Goal: Task Accomplishment & Management: Complete application form

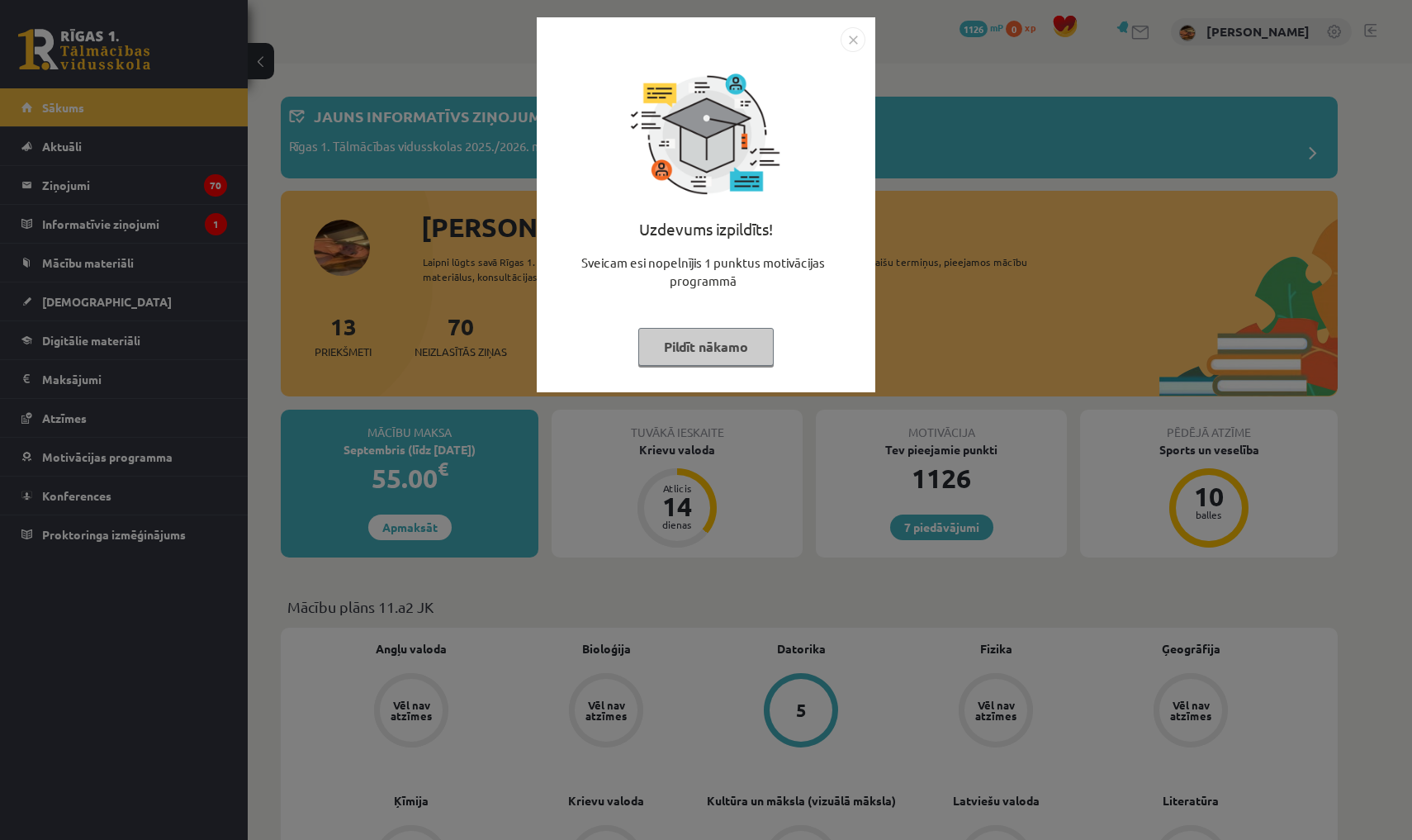
click at [859, 38] on img "Close" at bounding box center [853, 40] width 25 height 25
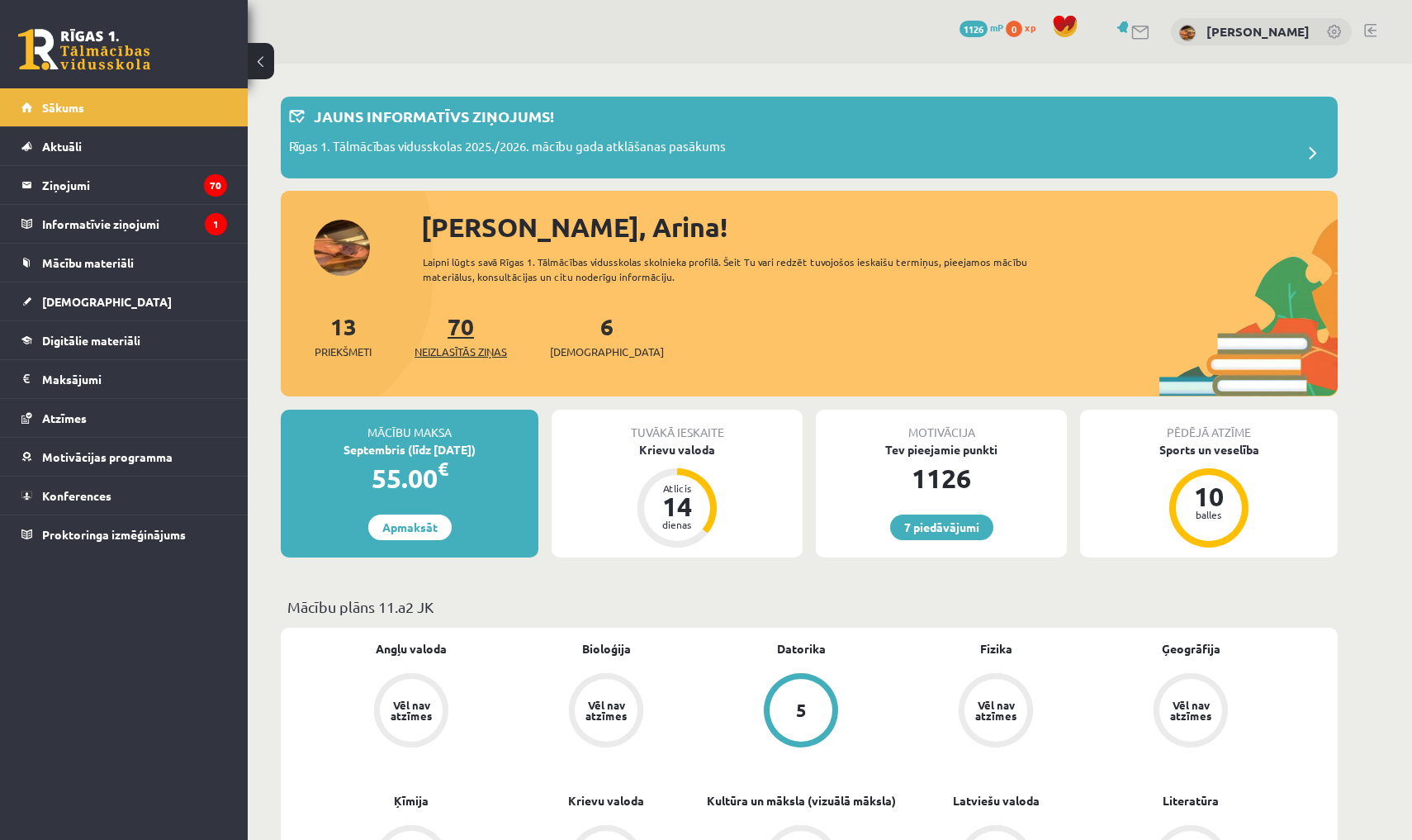
click at [468, 323] on link "70 Neizlasītās ziņas" at bounding box center [460, 335] width 92 height 49
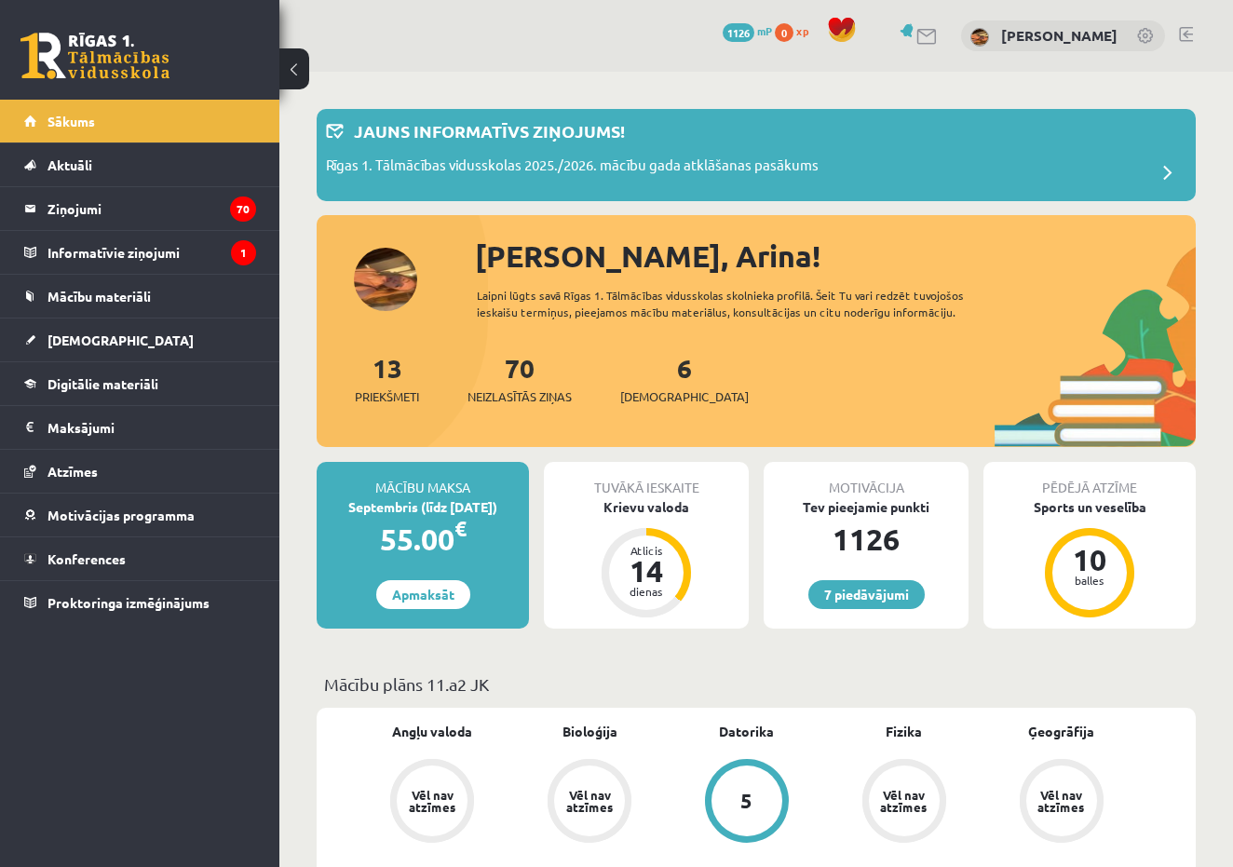
click at [525, 361] on link "70 Neizlasītās ziņas" at bounding box center [519, 378] width 104 height 55
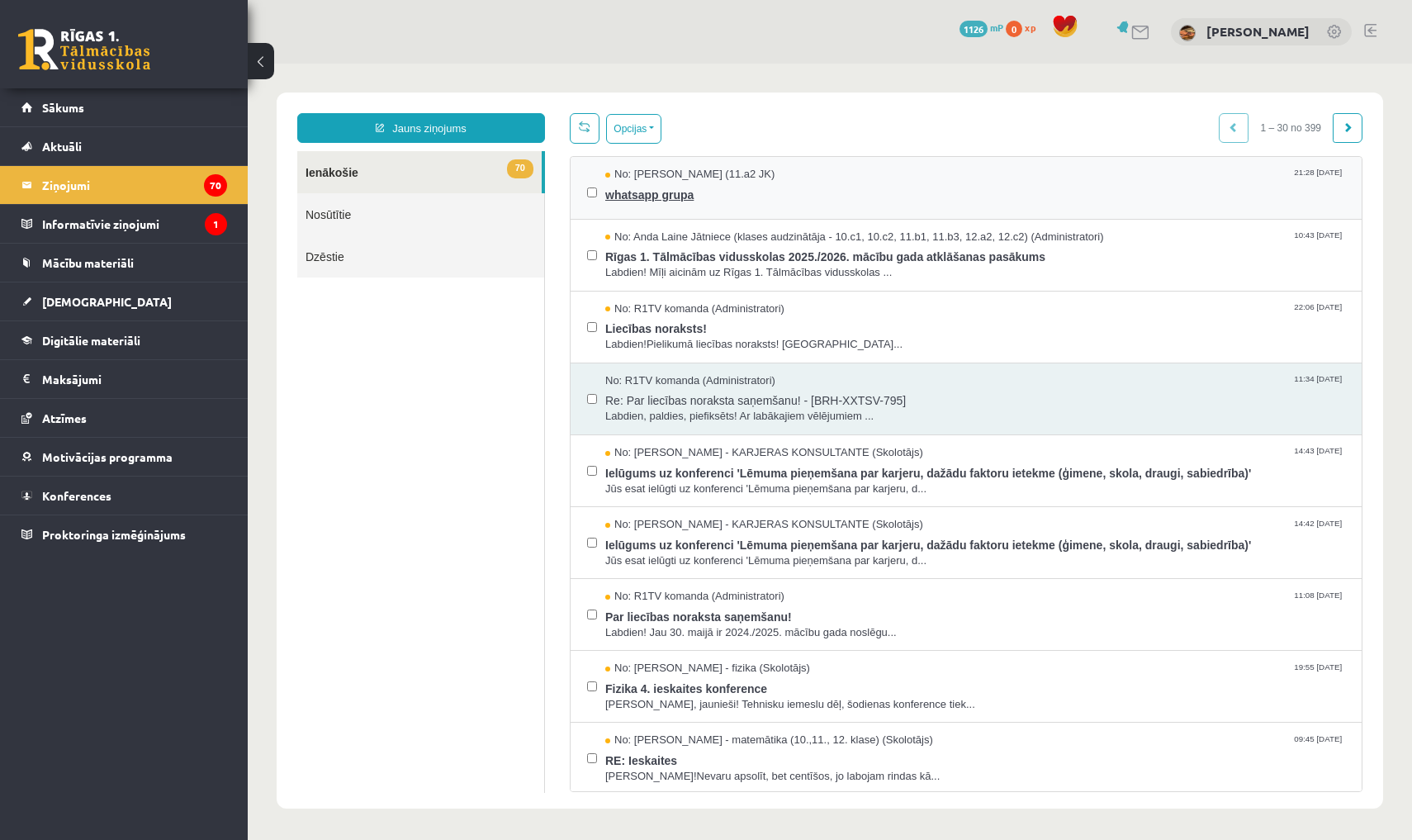
click at [806, 175] on div "No: Raivis Nagla (11.a2 JK) 21:28 01/09/2025" at bounding box center [975, 175] width 740 height 16
click at [669, 189] on span "whatsapp grupa" at bounding box center [975, 192] width 740 height 20
click at [673, 193] on span "whatsapp grupa" at bounding box center [975, 192] width 740 height 20
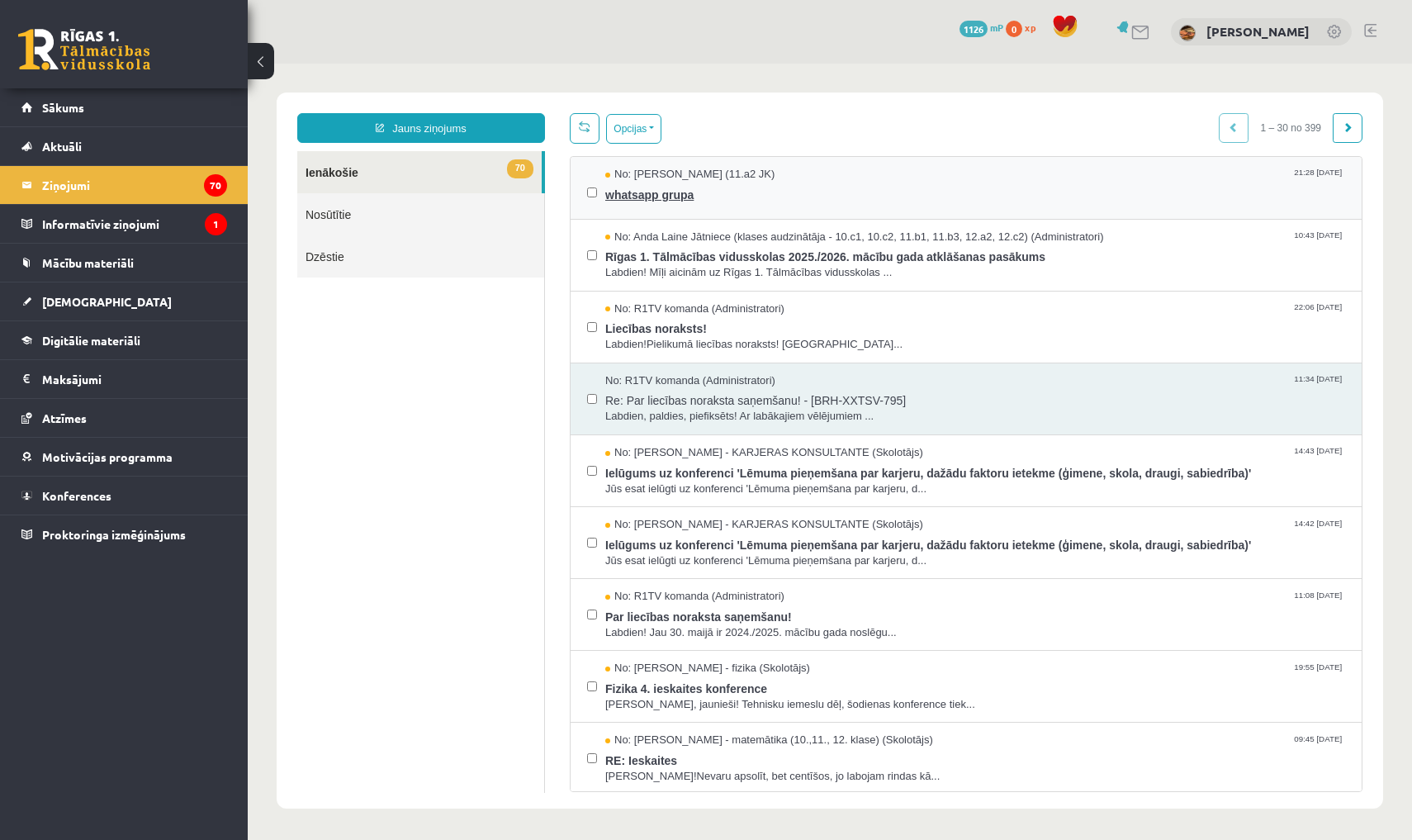
click at [673, 193] on span "whatsapp grupa" at bounding box center [975, 192] width 740 height 20
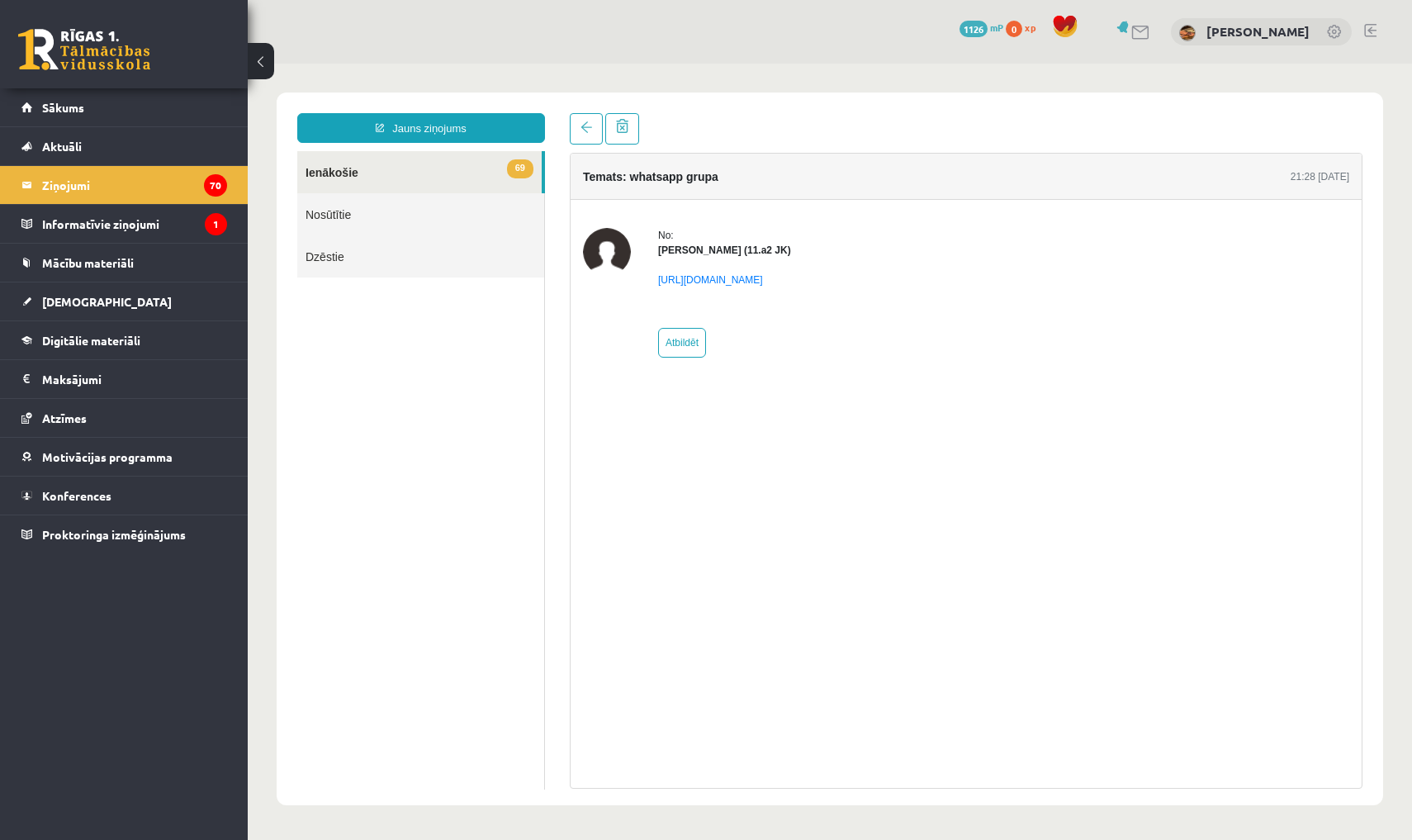
click at [257, 60] on button at bounding box center [261, 60] width 27 height 36
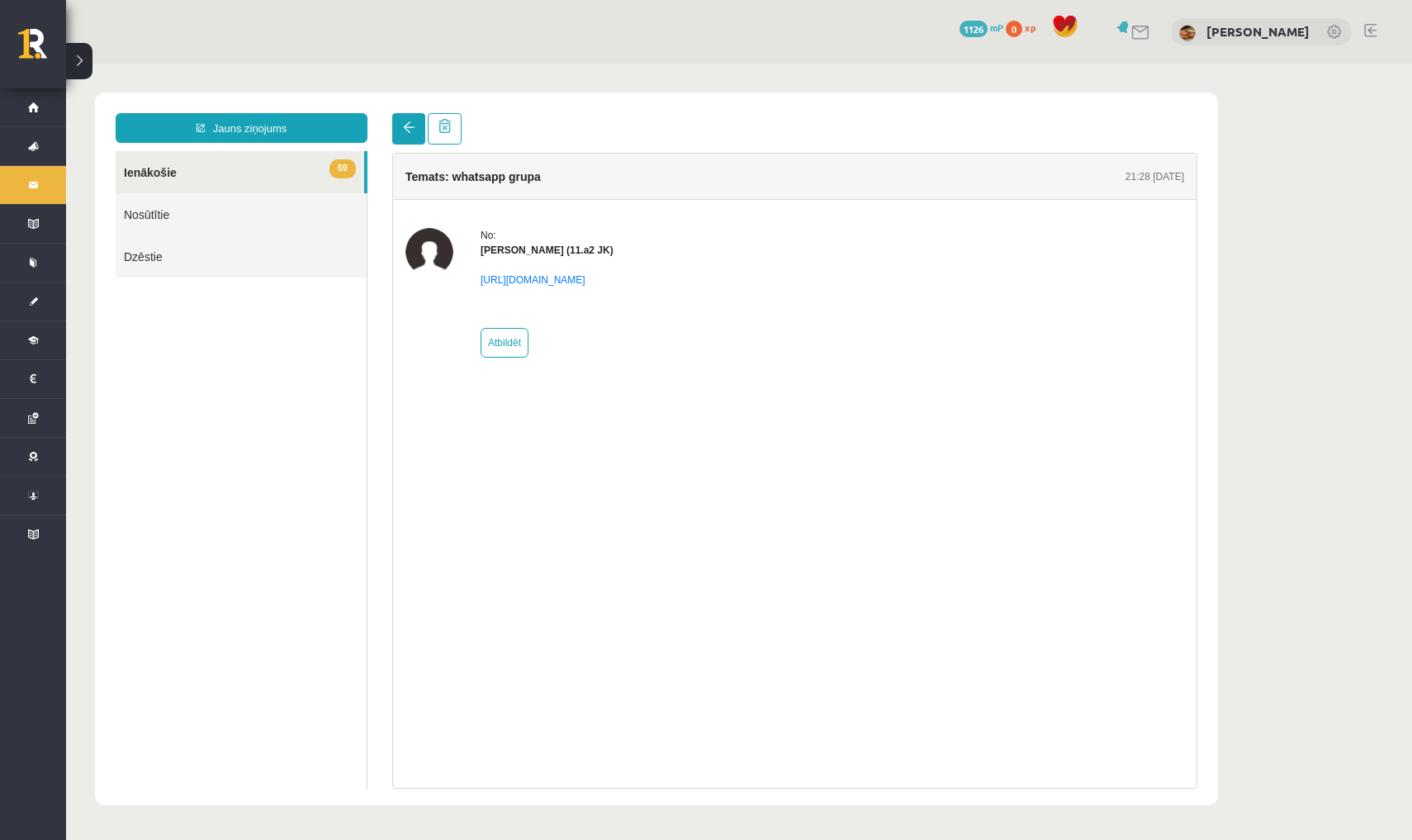
click at [414, 127] on link at bounding box center [408, 129] width 33 height 31
click at [415, 131] on link at bounding box center [408, 129] width 33 height 31
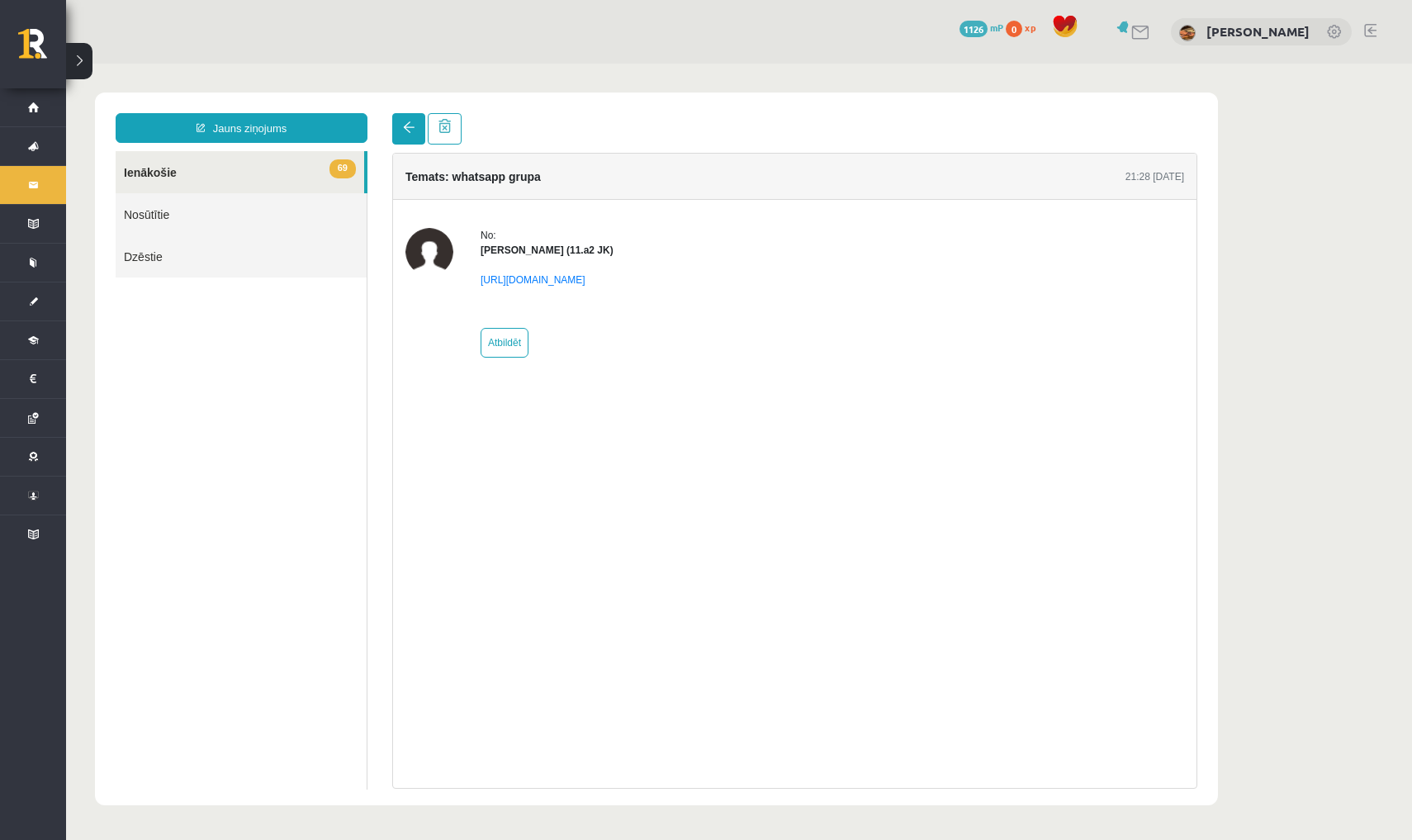
click at [415, 131] on link at bounding box center [408, 129] width 33 height 31
click at [79, 61] on button at bounding box center [79, 60] width 27 height 36
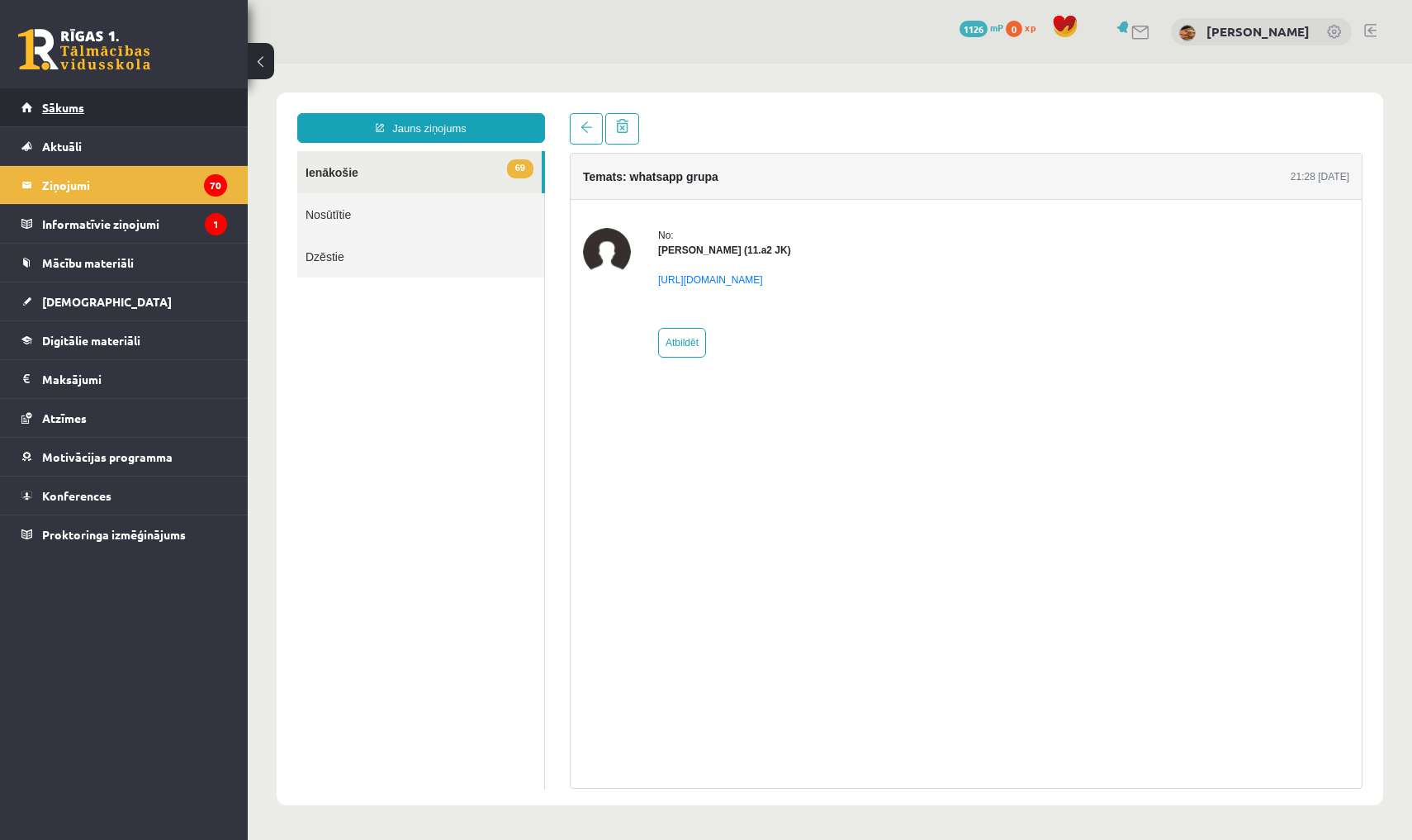
click at [76, 109] on span "Sākums" at bounding box center [62, 107] width 42 height 15
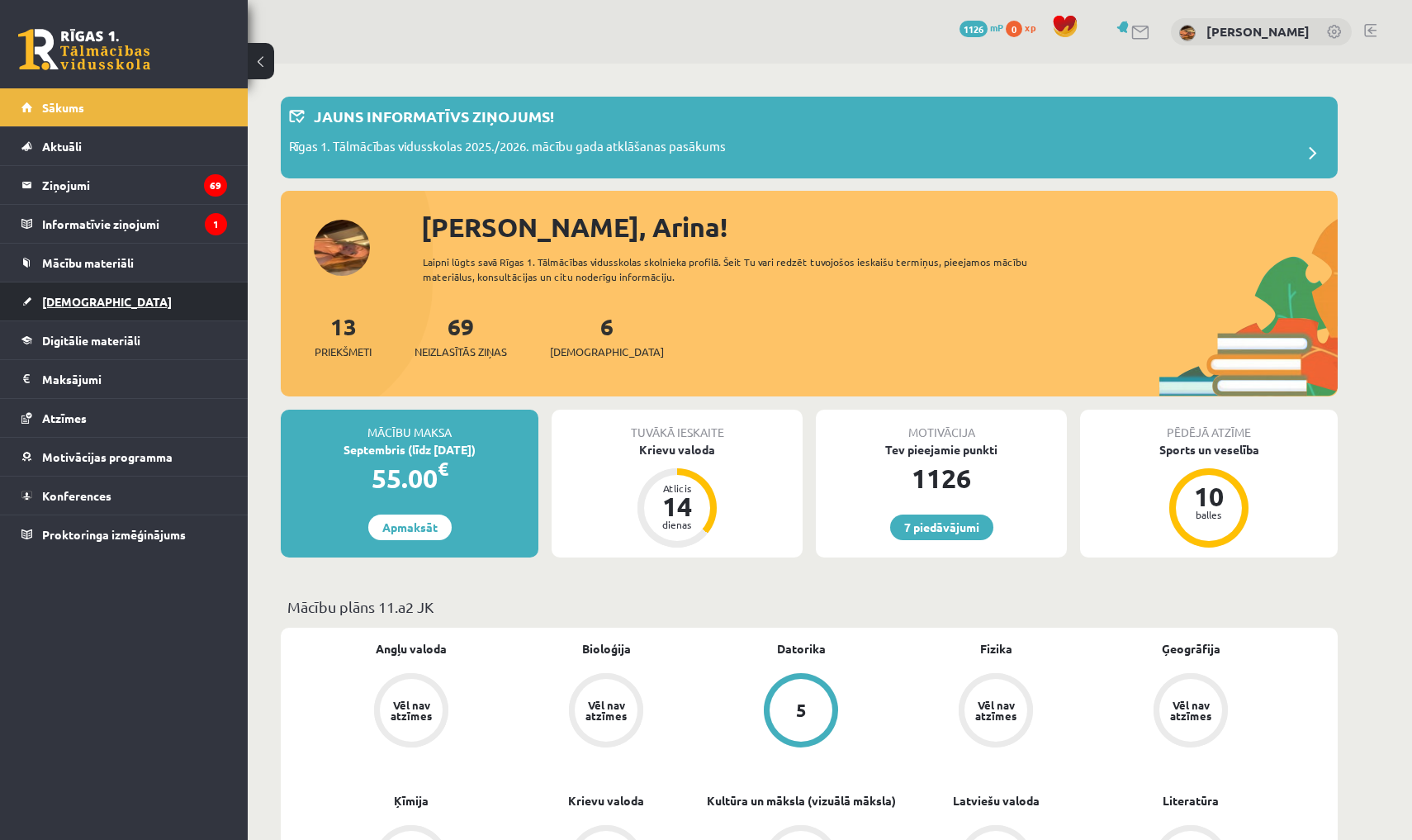
click at [136, 291] on link "[DEMOGRAPHIC_DATA]" at bounding box center [124, 301] width 206 height 38
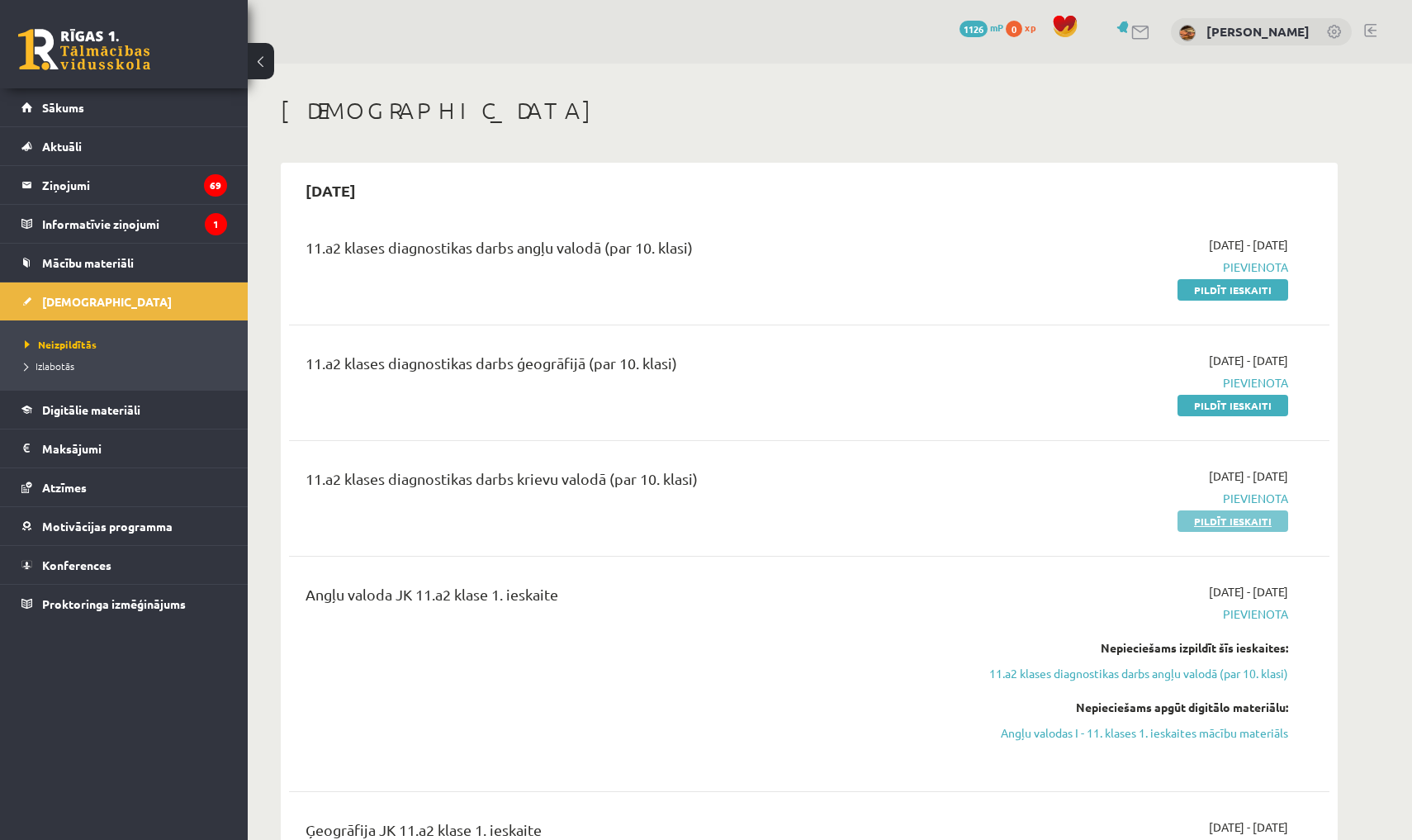
click at [1228, 512] on link "Pildīt ieskaiti" at bounding box center [1233, 521] width 111 height 21
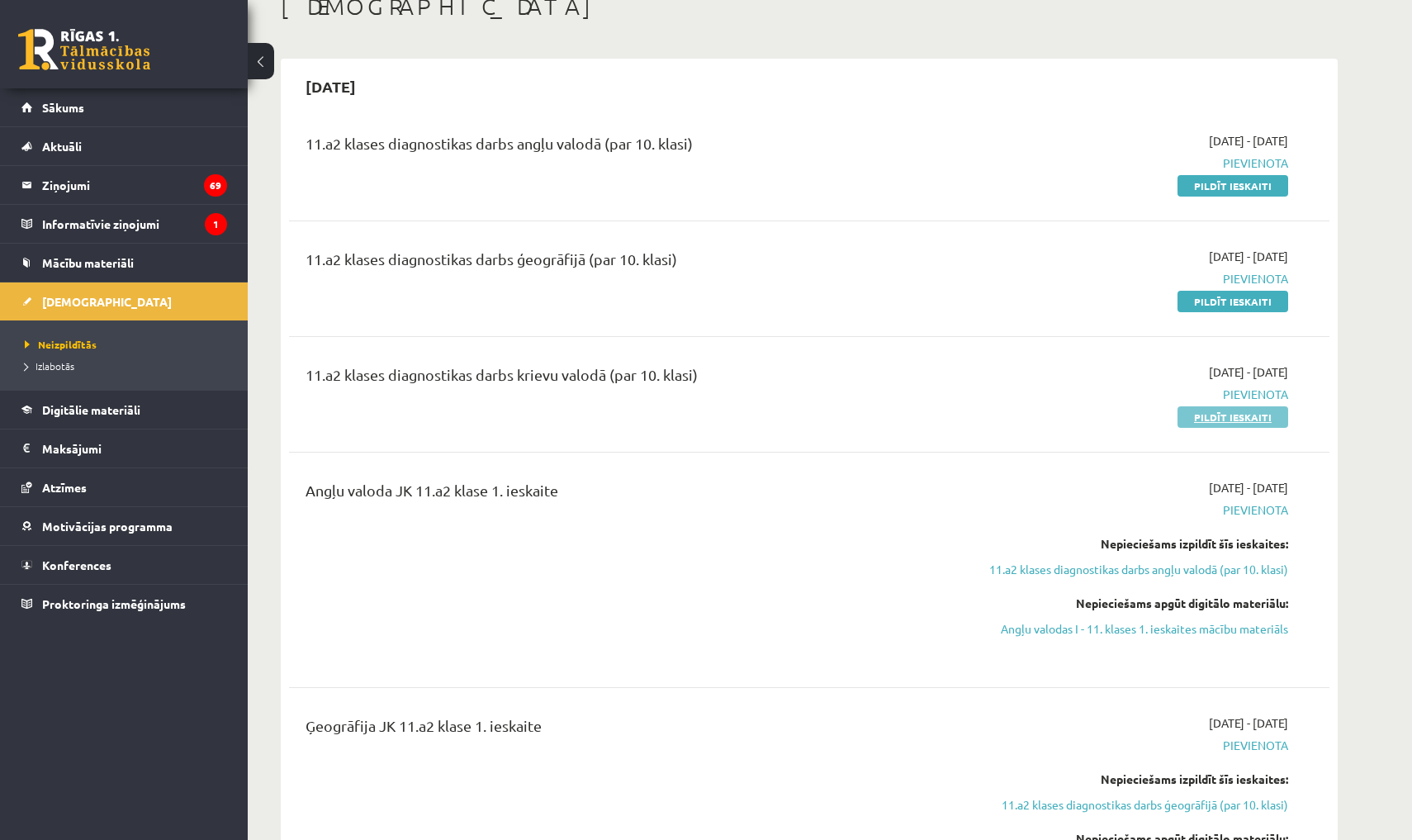
click at [1253, 418] on link "Pildīt ieskaiti" at bounding box center [1233, 417] width 111 height 21
click at [1262, 420] on link "Pildīt ieskaiti" at bounding box center [1233, 417] width 111 height 21
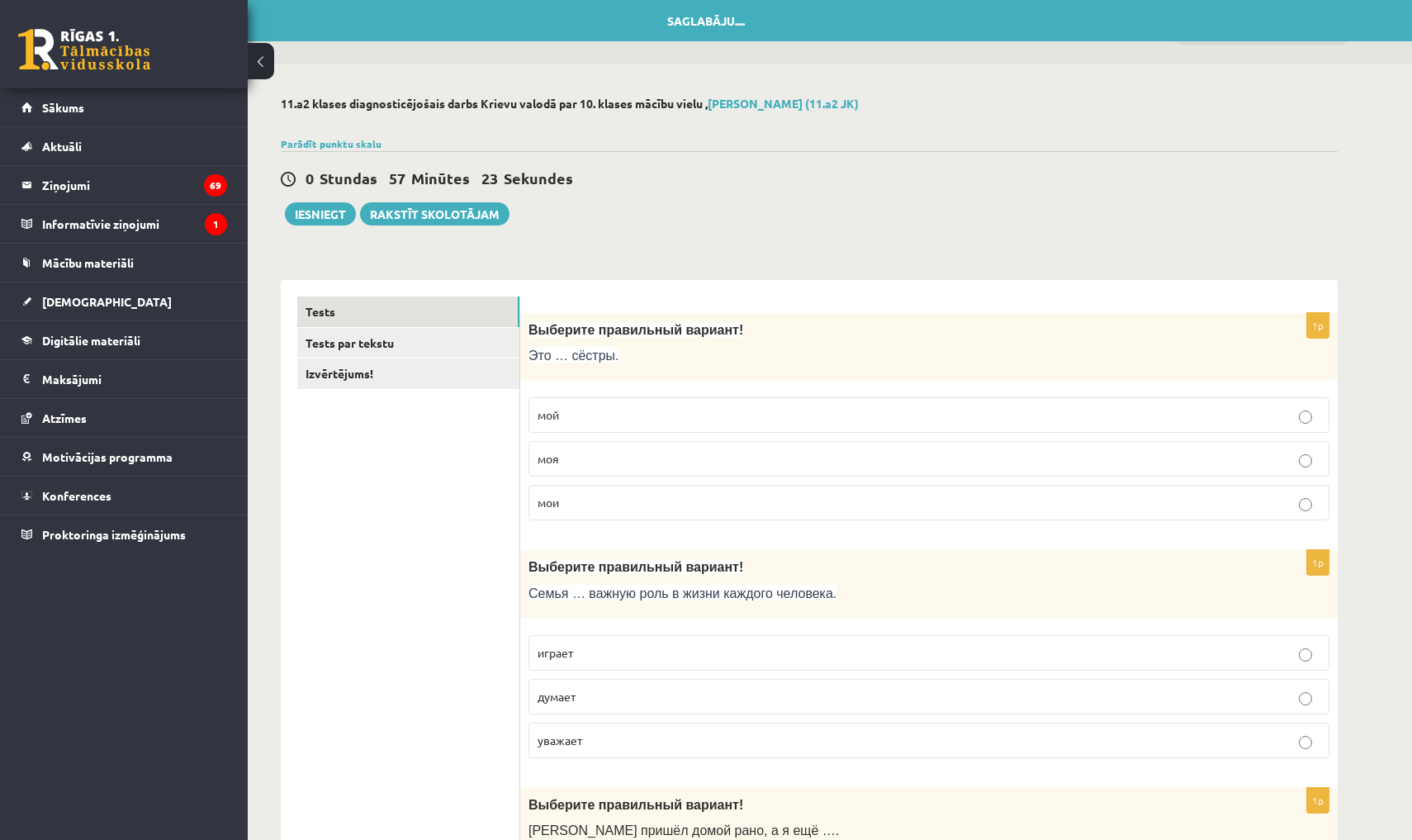
click at [692, 503] on p "мои" at bounding box center [929, 503] width 783 height 18
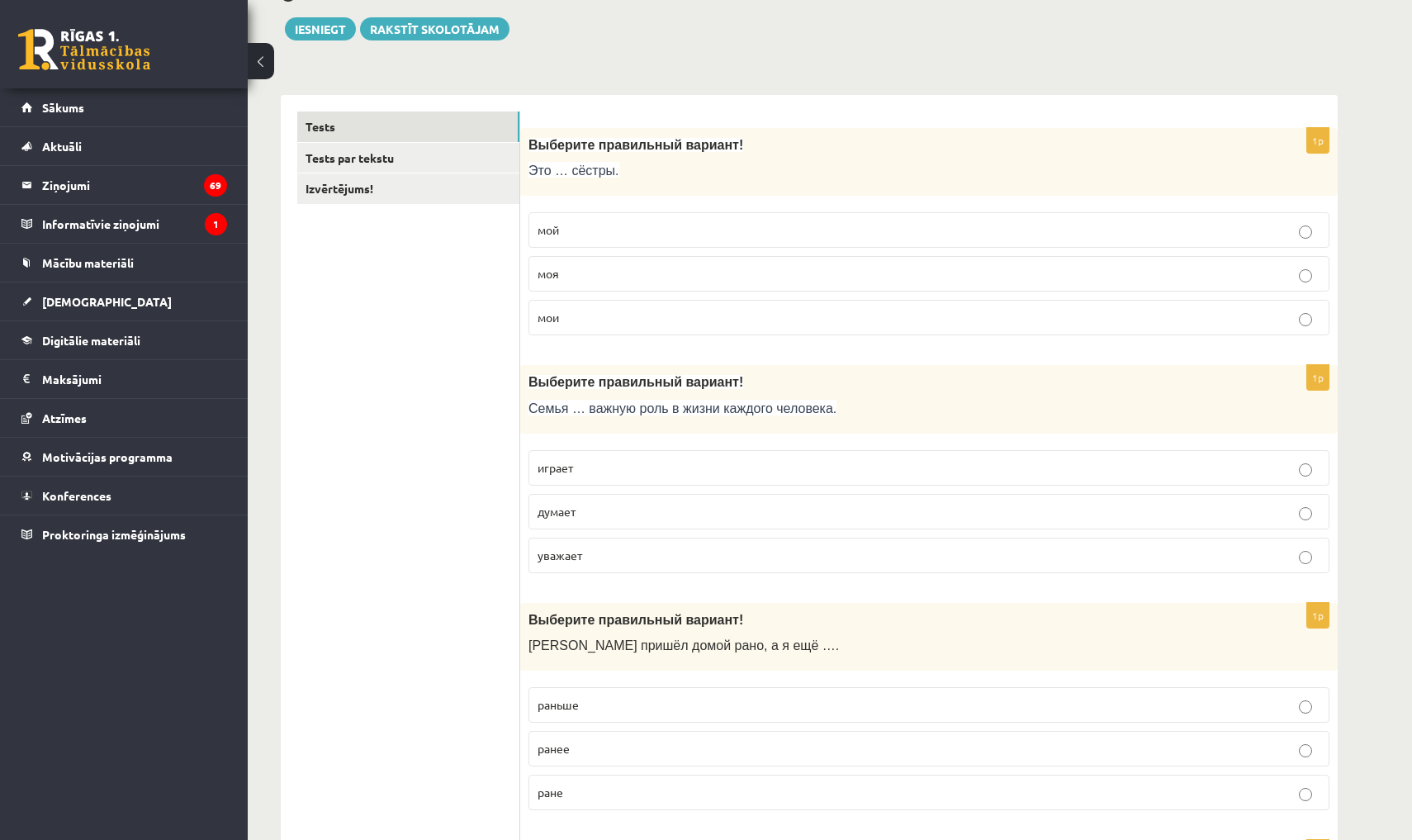
scroll to position [192, 0]
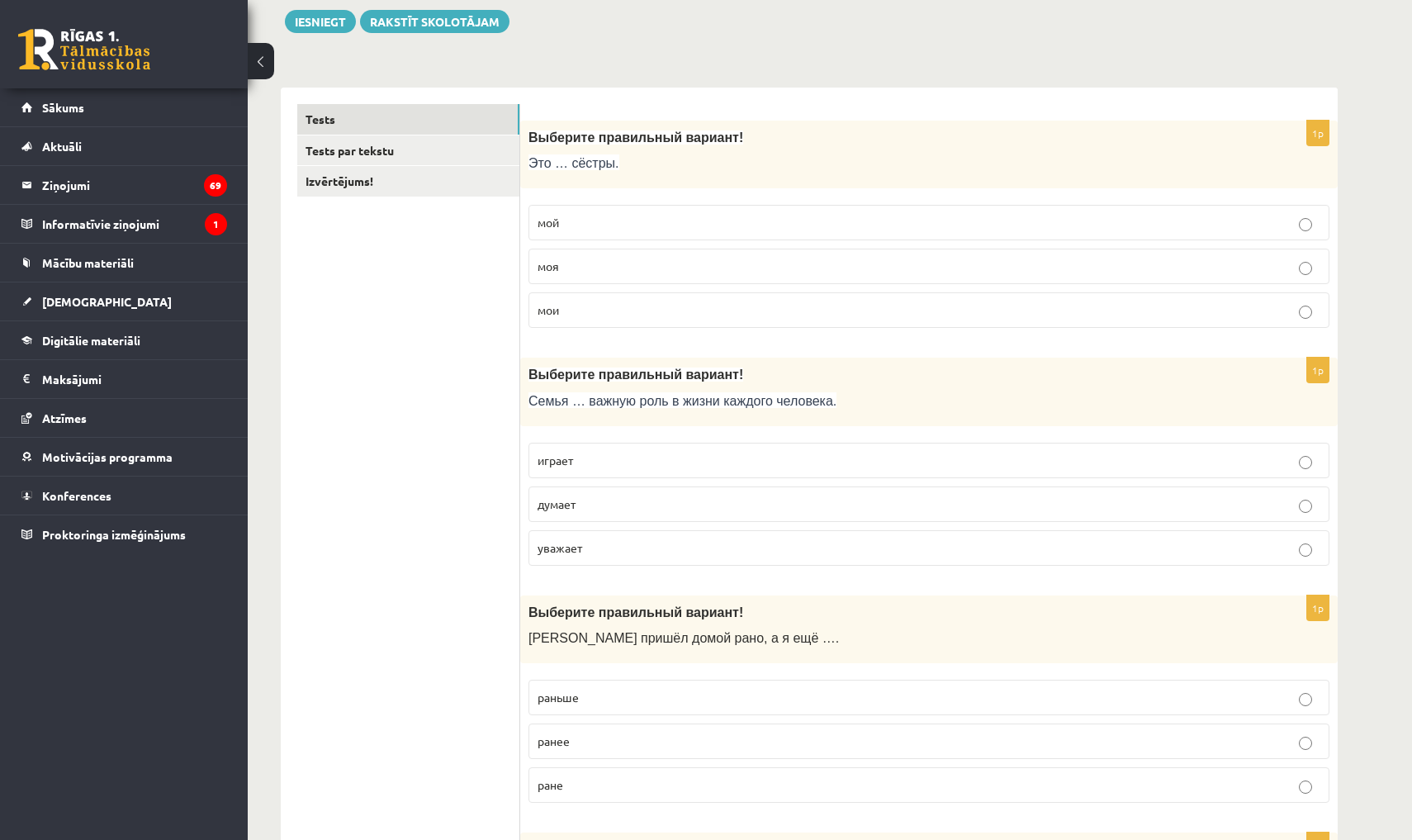
click at [653, 452] on p "играет" at bounding box center [929, 460] width 783 height 18
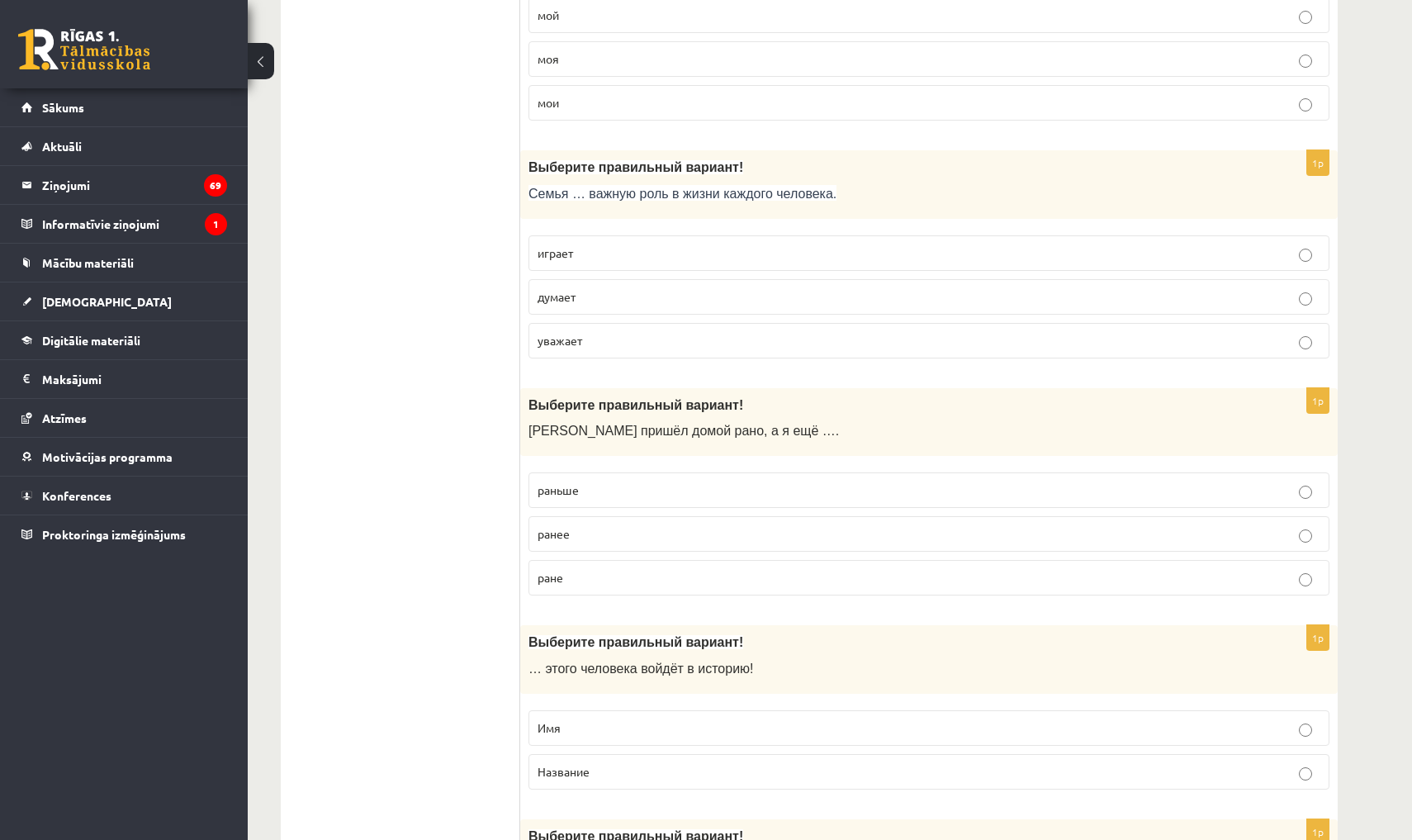
scroll to position [408, 0]
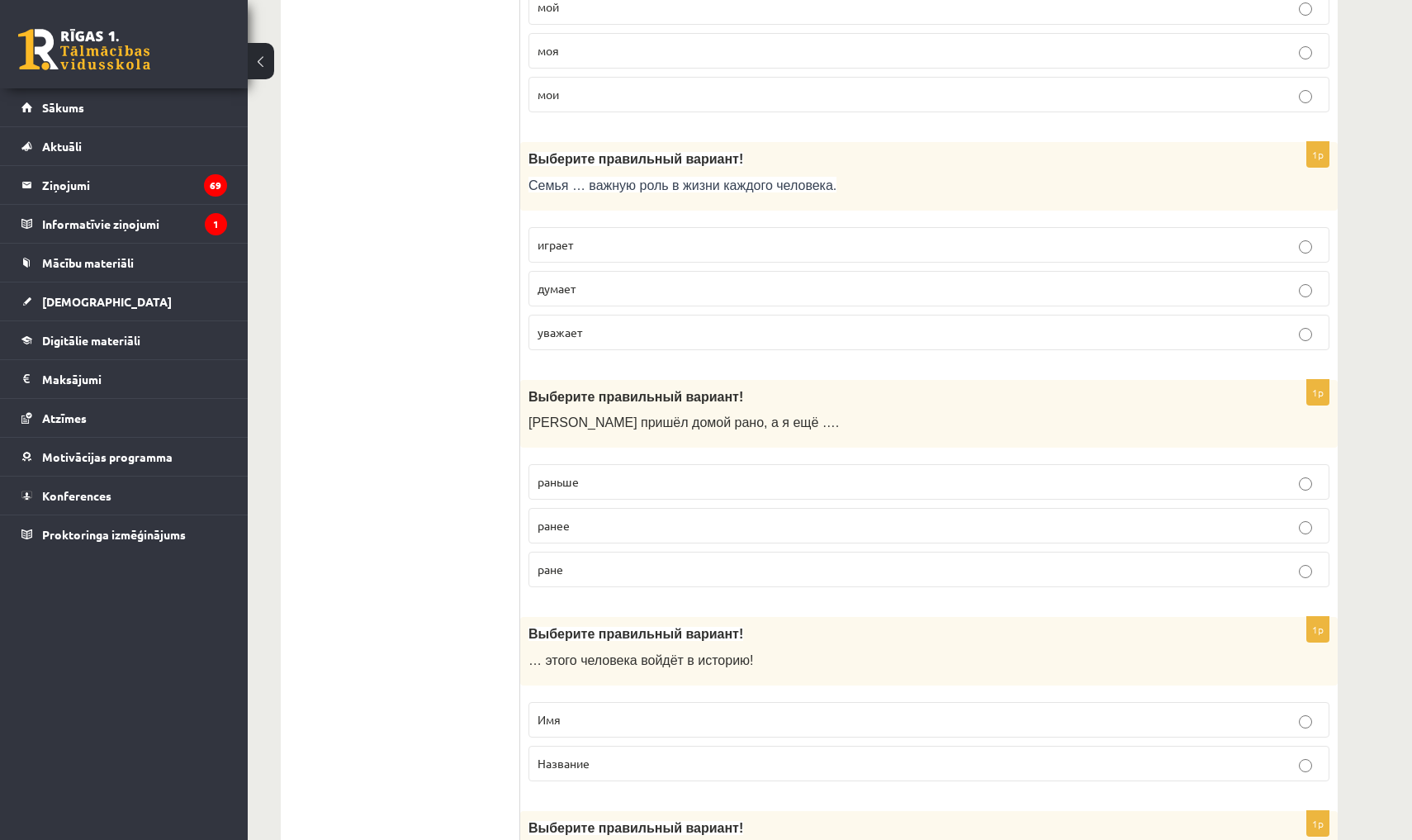
click at [618, 479] on p "раньше" at bounding box center [929, 482] width 783 height 18
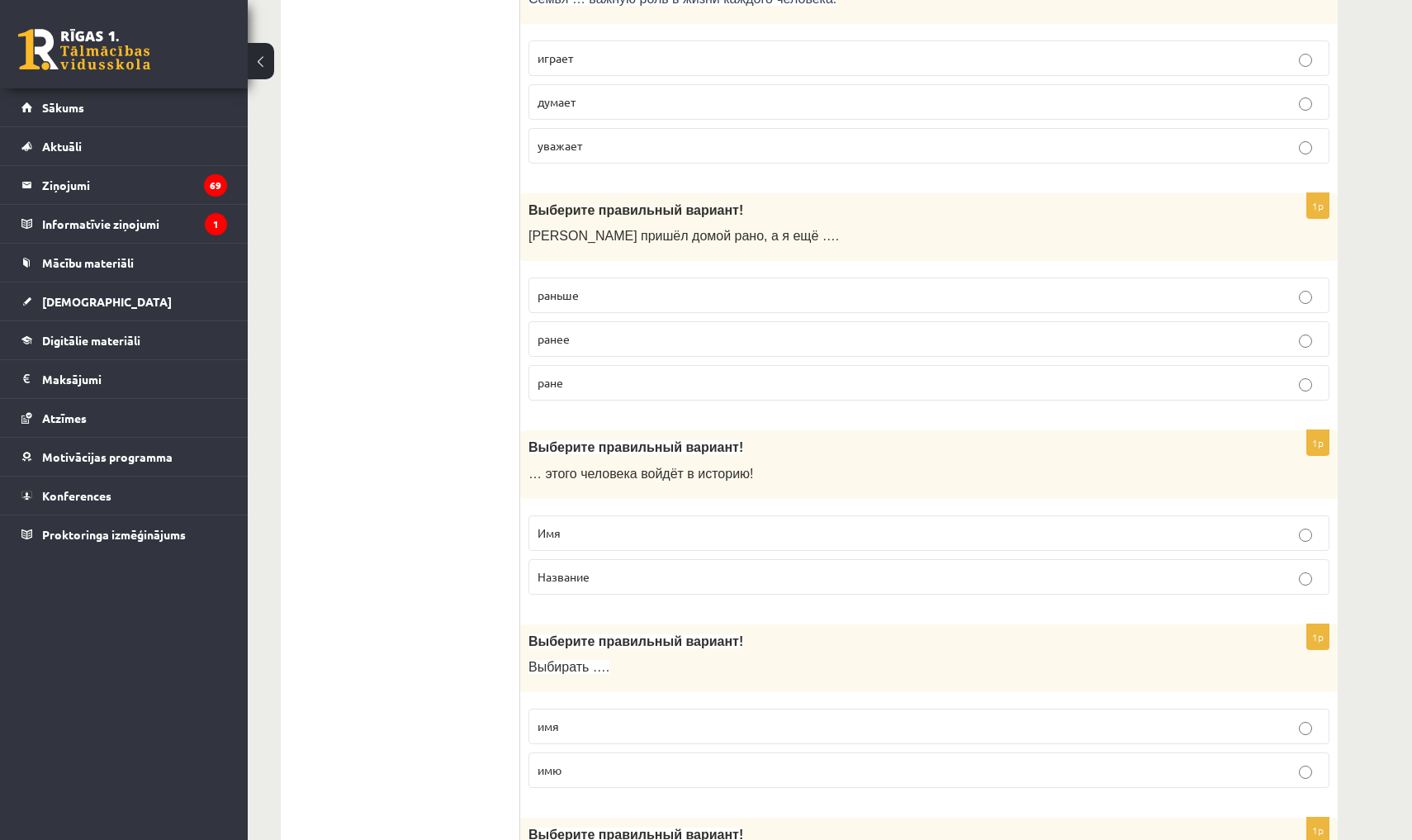
scroll to position [603, 0]
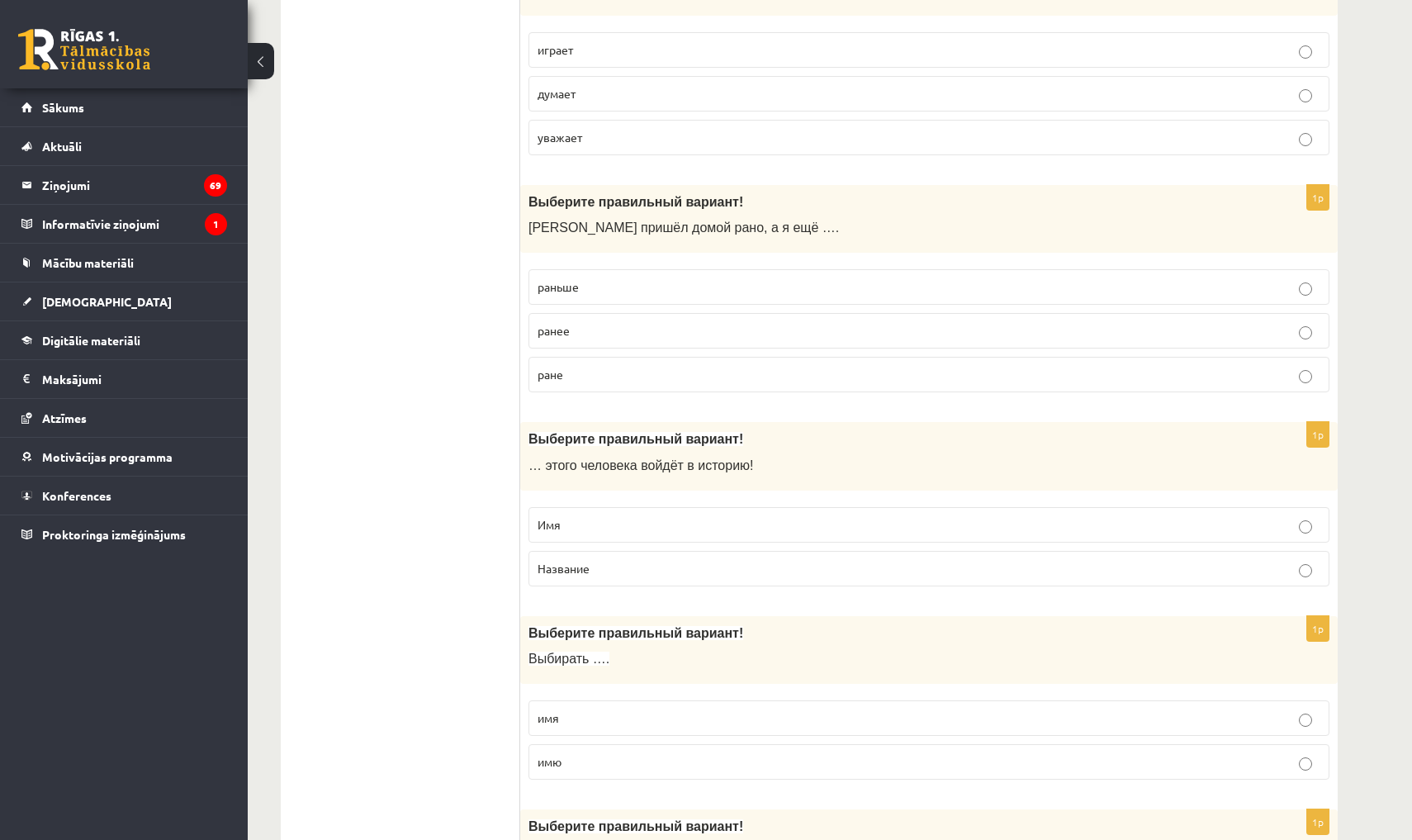
click at [625, 524] on p "Имя" at bounding box center [929, 525] width 783 height 18
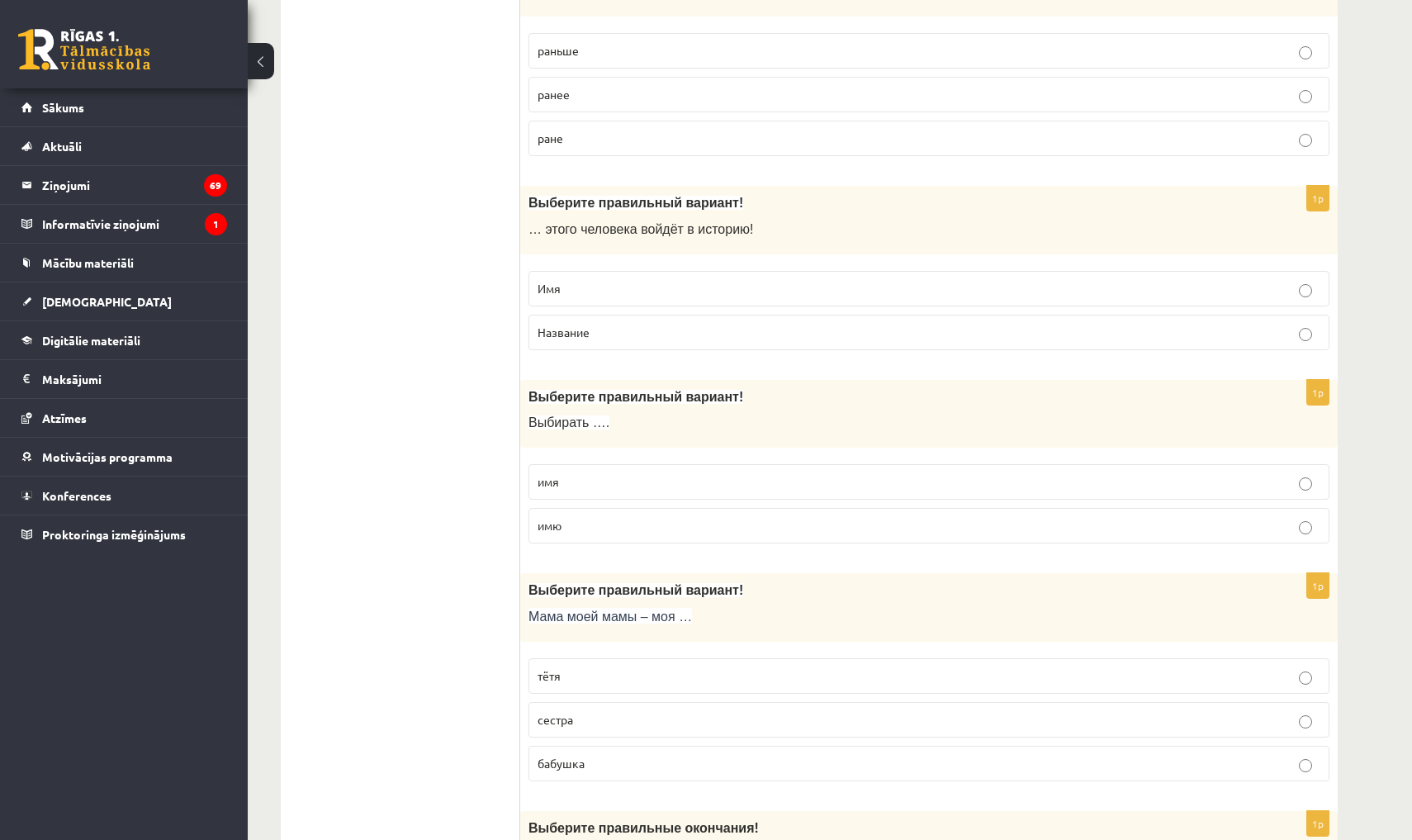
scroll to position [843, 0]
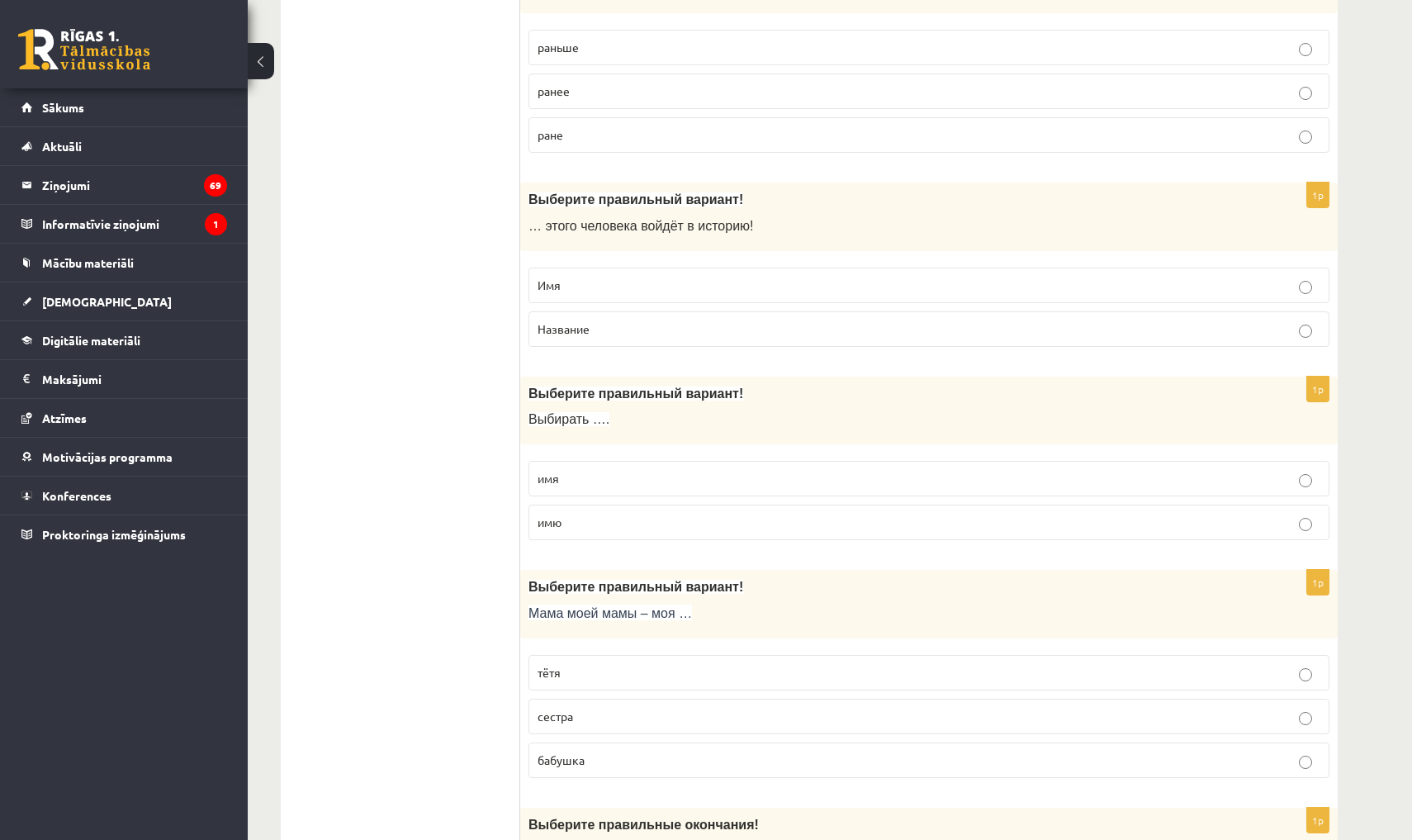
click at [608, 471] on p "имя" at bounding box center [929, 479] width 783 height 18
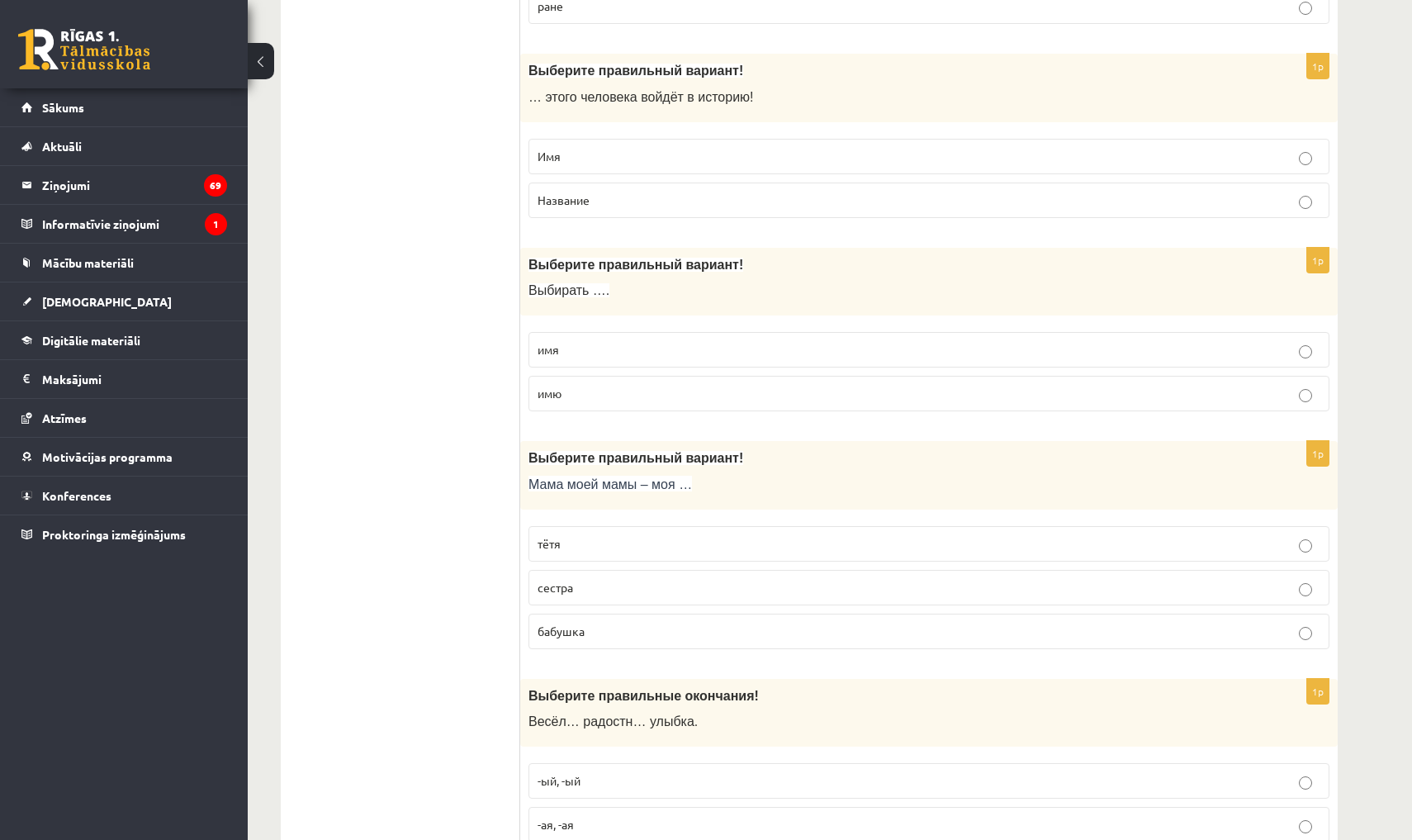
scroll to position [975, 0]
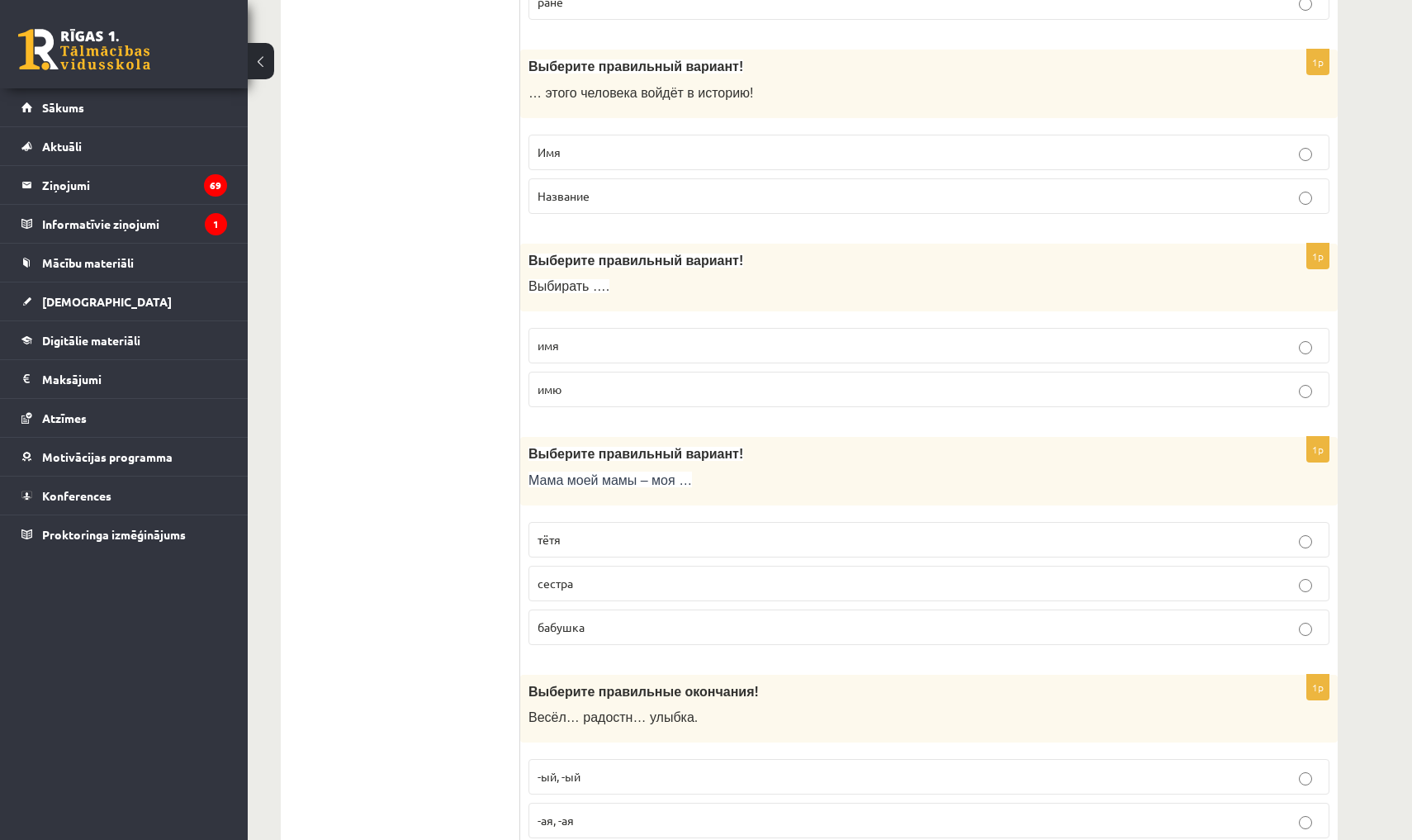
click at [597, 624] on p "бабушка" at bounding box center [929, 627] width 783 height 18
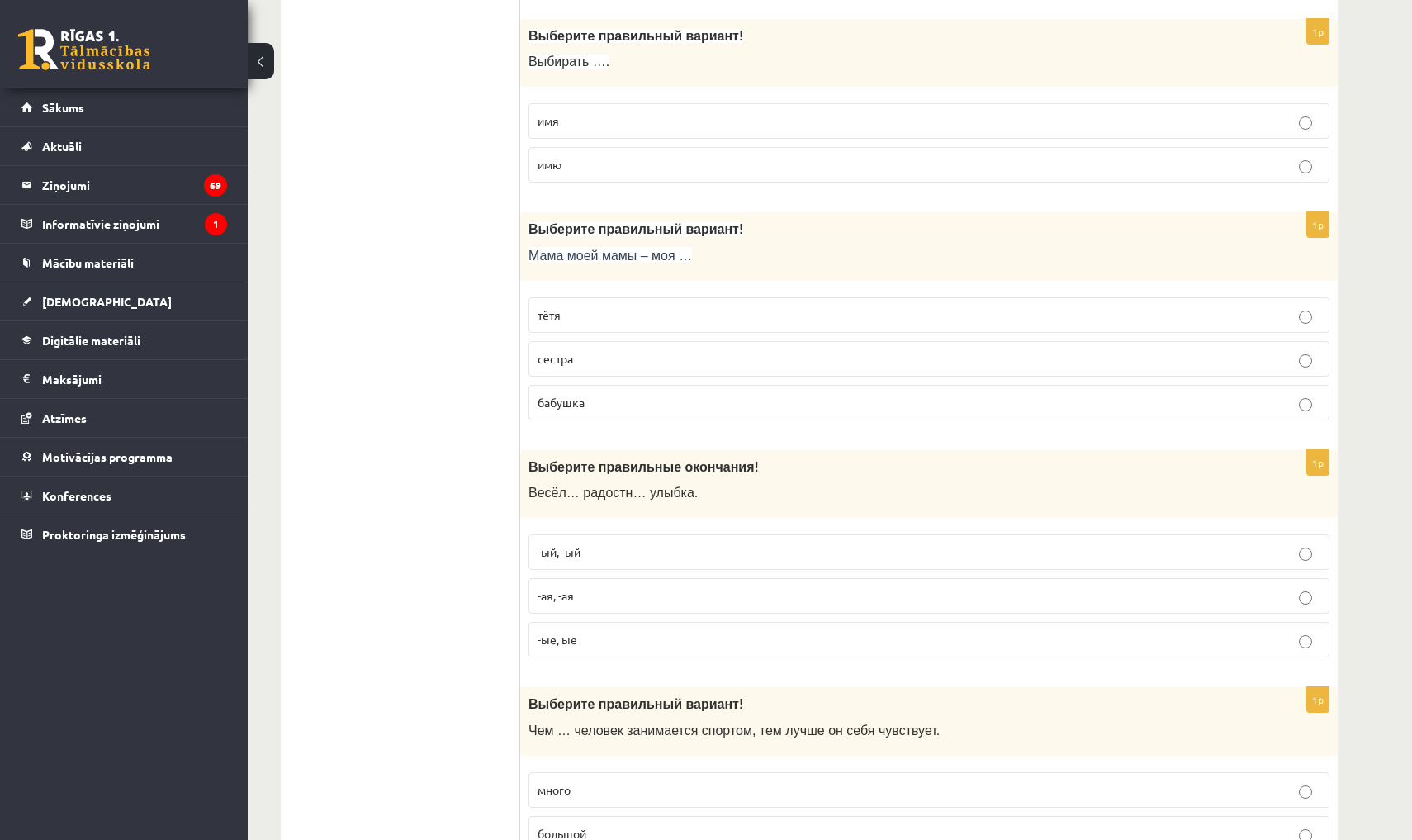
scroll to position [1206, 0]
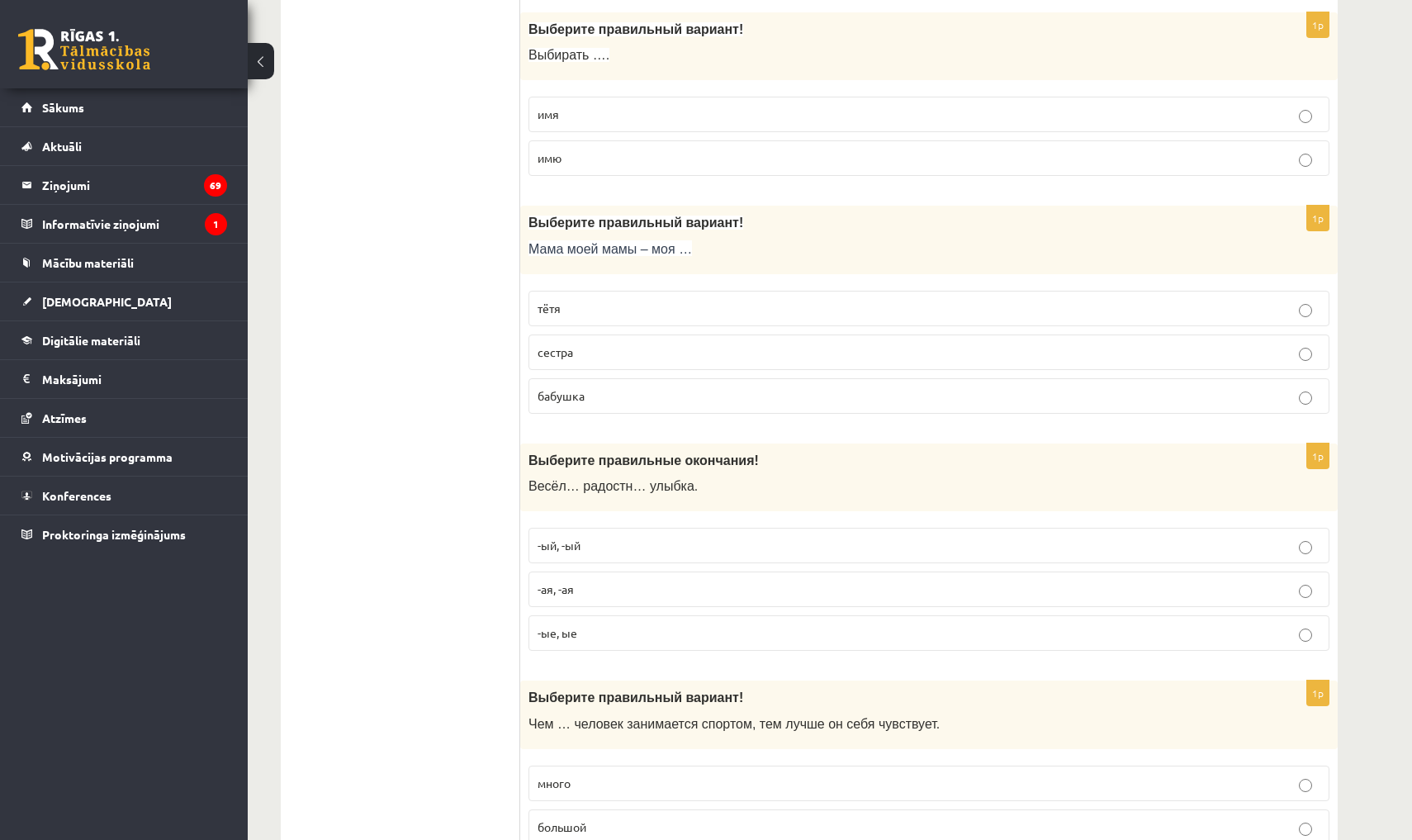
click at [593, 580] on p "-ая, -ая" at bounding box center [929, 589] width 783 height 18
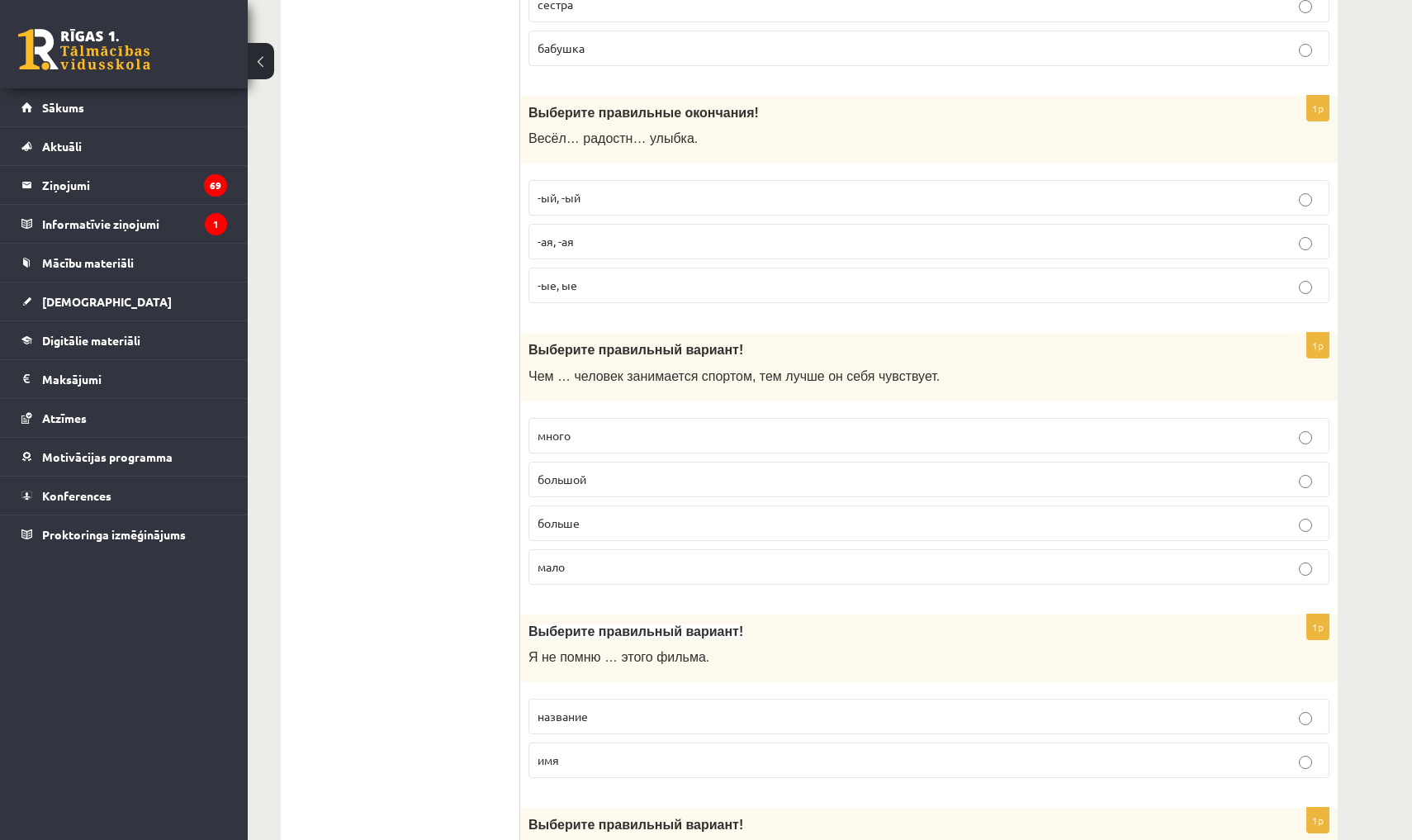
scroll to position [1555, 0]
click at [607, 514] on p "больше" at bounding box center [929, 522] width 783 height 18
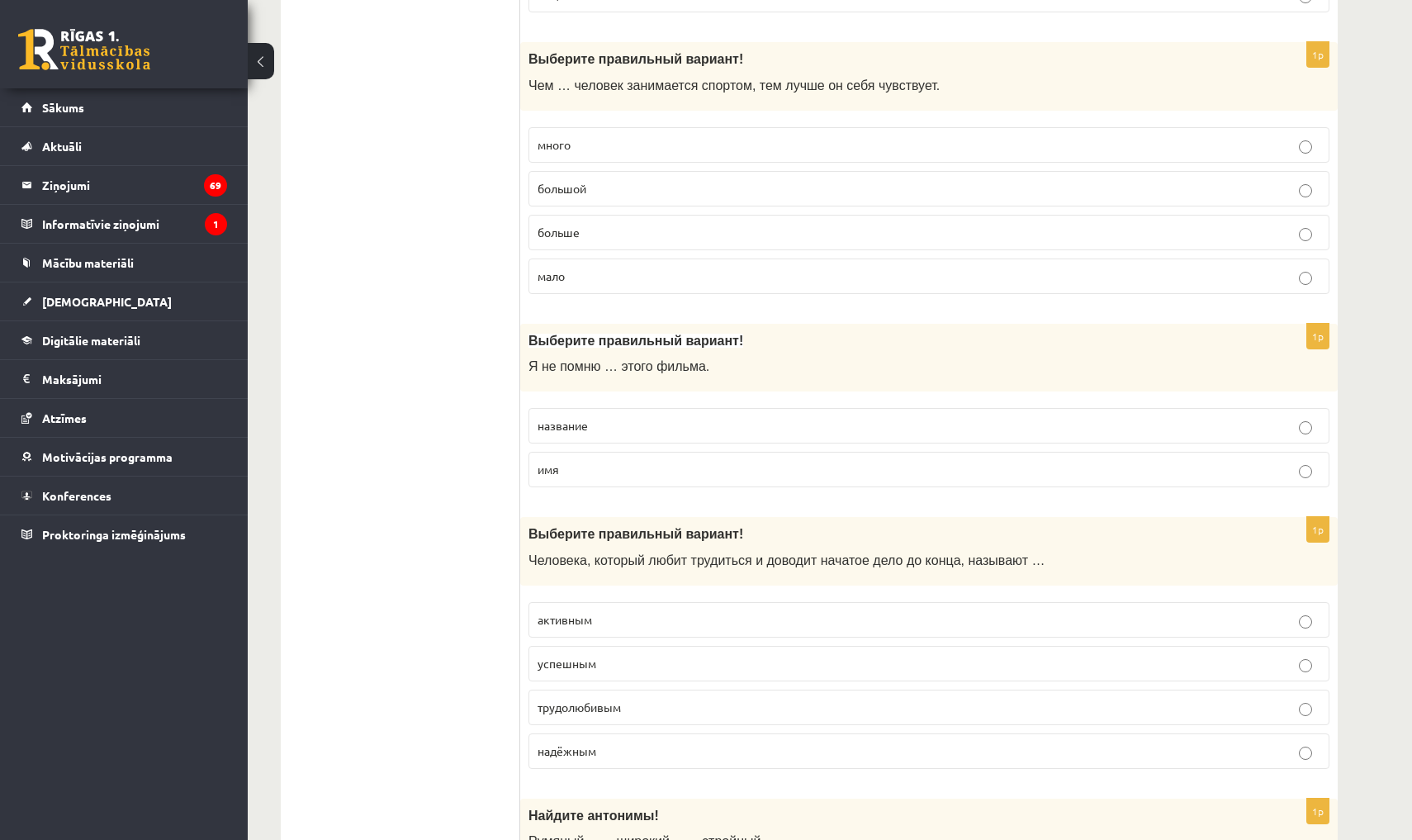
scroll to position [1847, 0]
click at [602, 406] on label "название" at bounding box center [929, 424] width 801 height 35
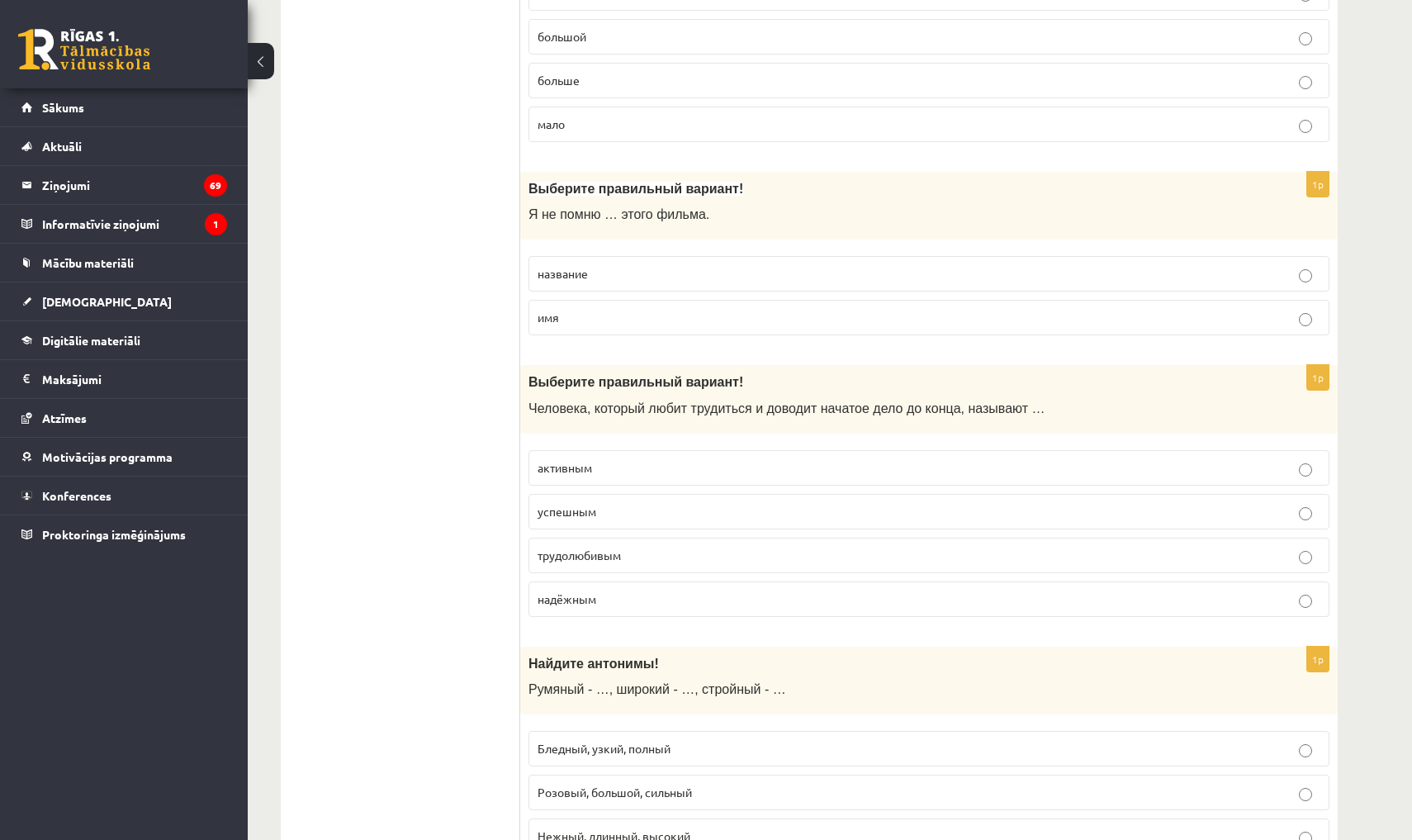
scroll to position [1999, 0]
click at [616, 547] on span "трудолюбивым" at bounding box center [579, 552] width 83 height 15
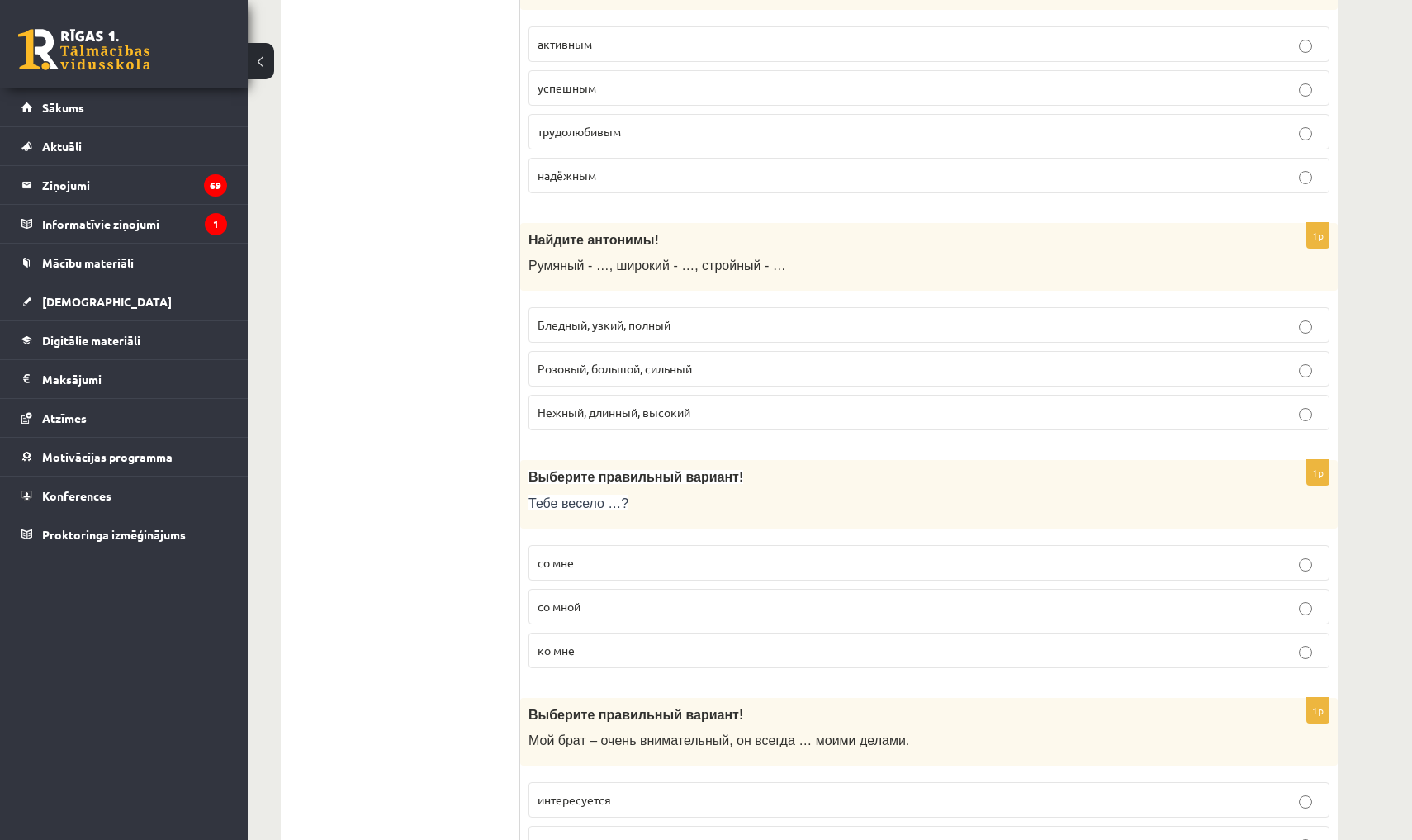
scroll to position [2426, 0]
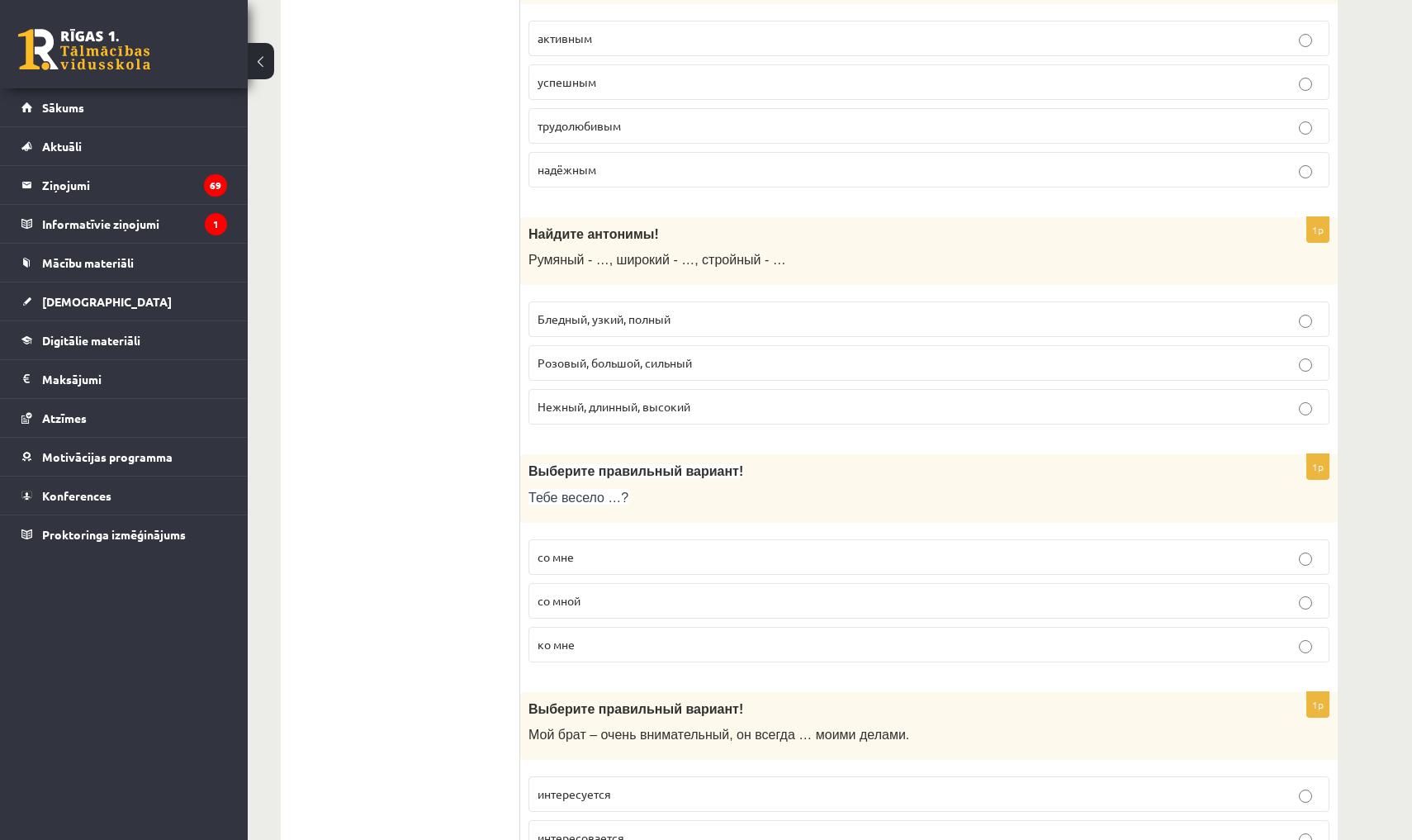
click at [694, 312] on p "Бледный, узкий, полный" at bounding box center [929, 319] width 783 height 18
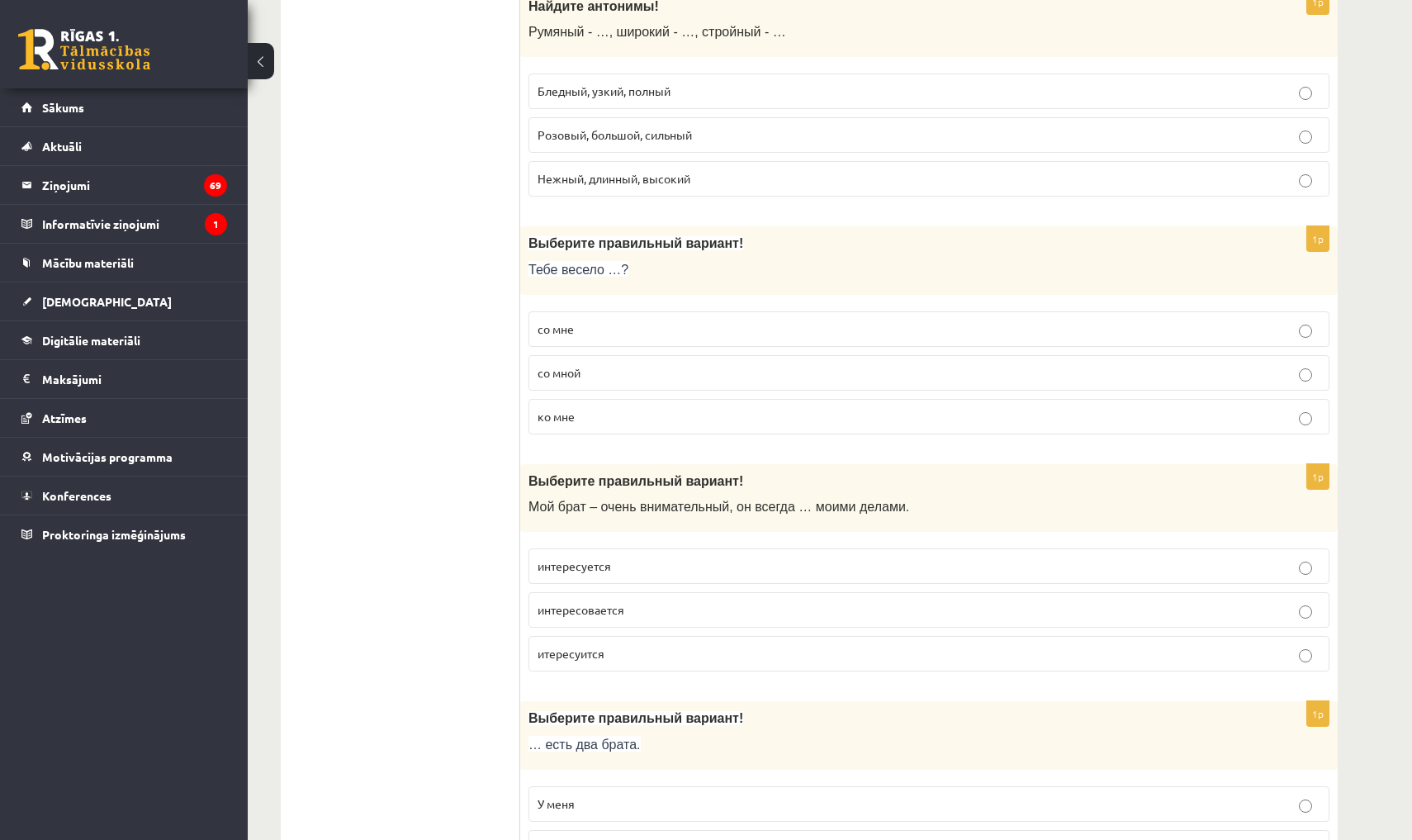
scroll to position [2662, 0]
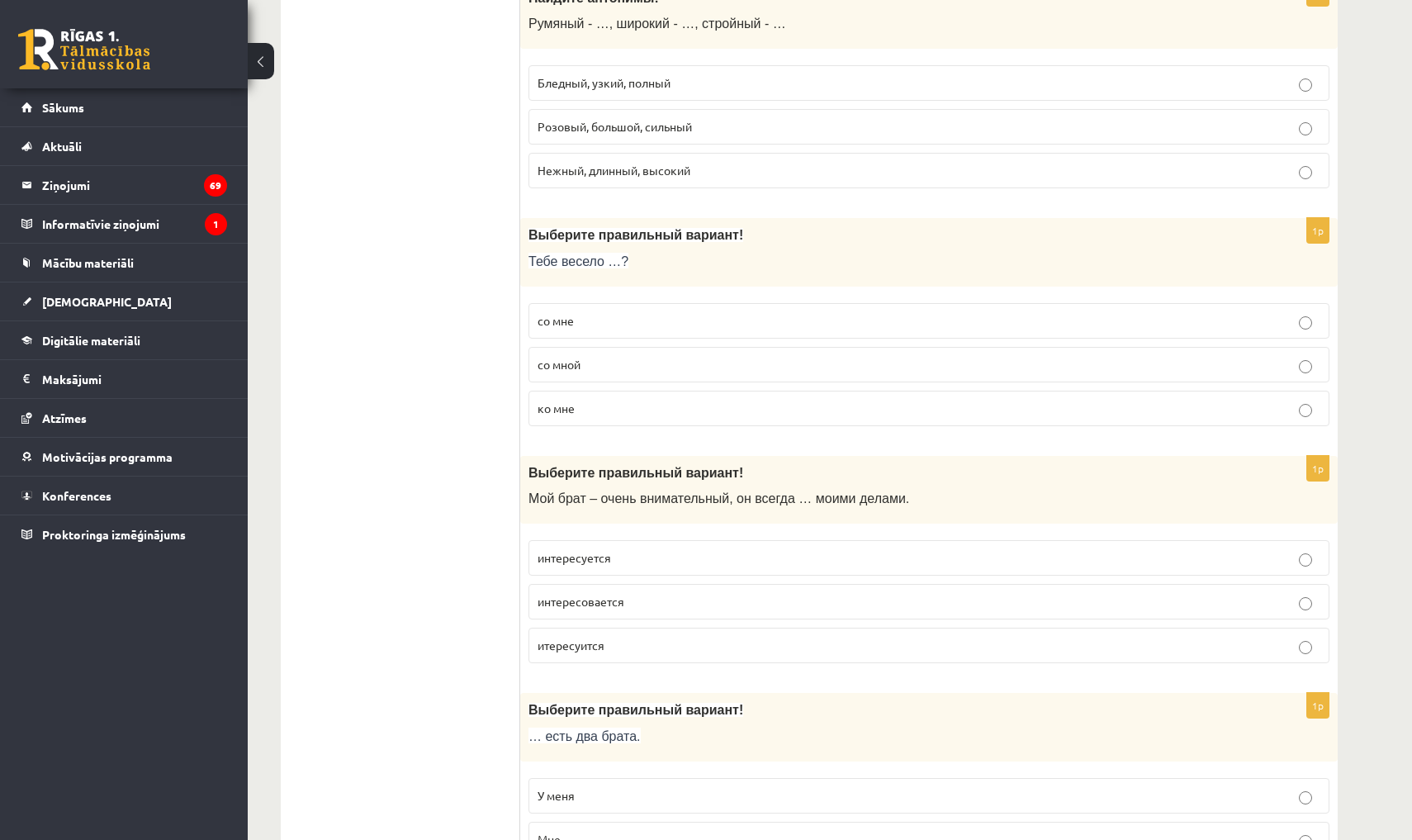
click at [595, 356] on p "со мной" at bounding box center [929, 365] width 783 height 18
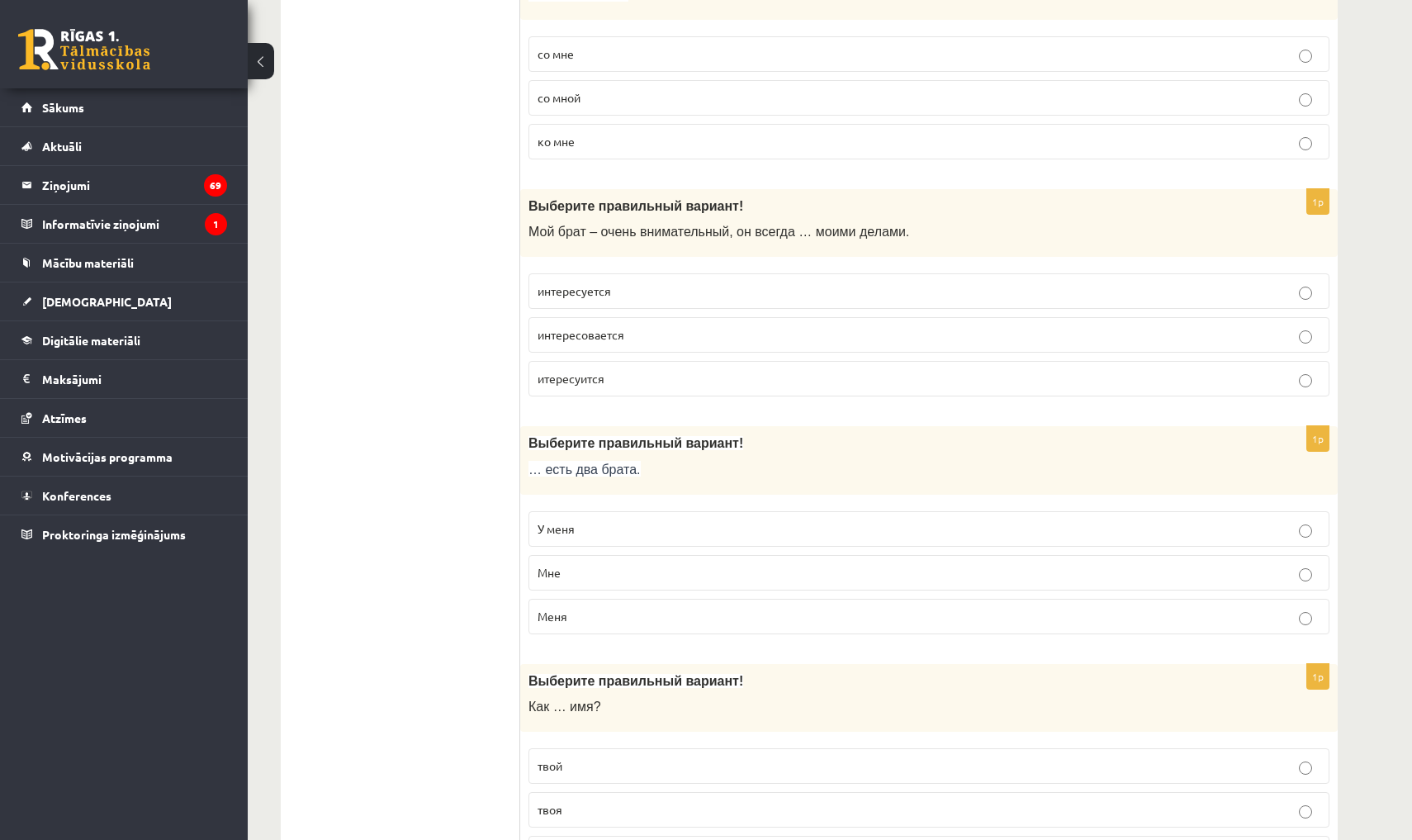
scroll to position [2930, 0]
click at [580, 282] on span "интересуется" at bounding box center [574, 289] width 74 height 15
drag, startPoint x: 580, startPoint y: 271, endPoint x: 609, endPoint y: 322, distance: 58.7
click at [609, 322] on fieldset "интересуется интересовается итересуится" at bounding box center [929, 333] width 801 height 137
click at [475, 344] on ul "Tests Tests par tekstu Izvērtējums!" at bounding box center [408, 171] width 223 height 5610
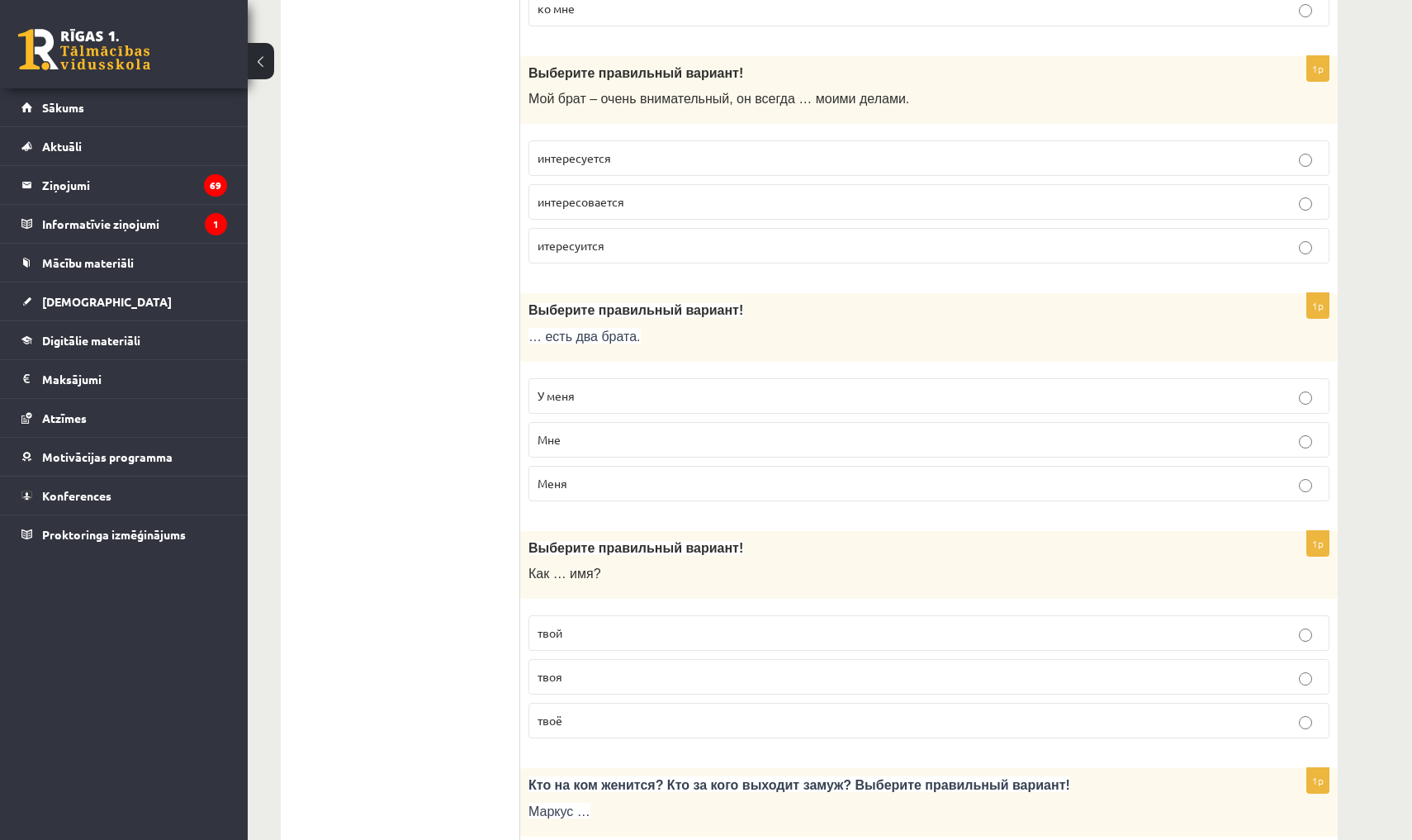
scroll to position [3068, 0]
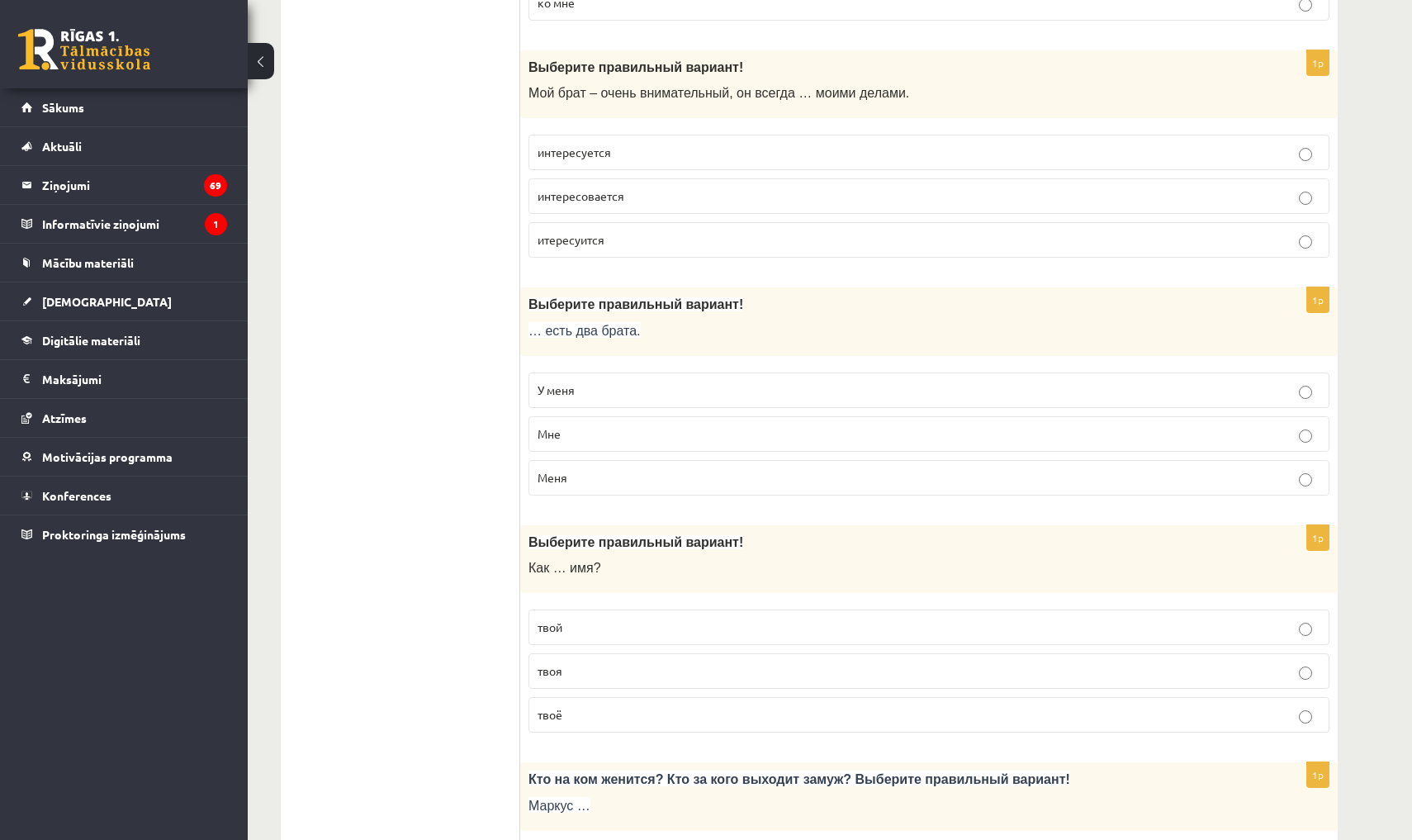
click at [649, 381] on p "У меня" at bounding box center [929, 390] width 783 height 18
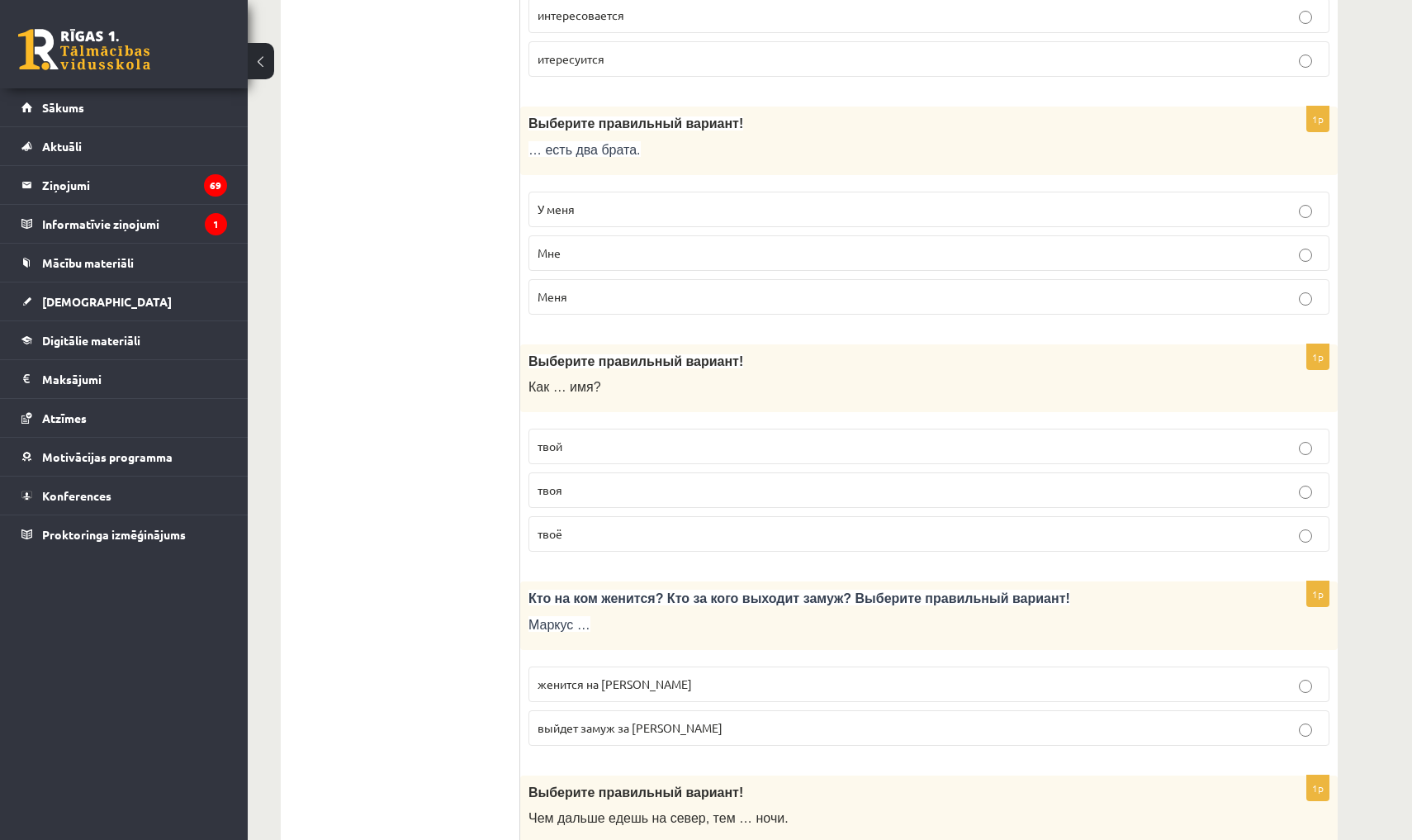
scroll to position [3254, 0]
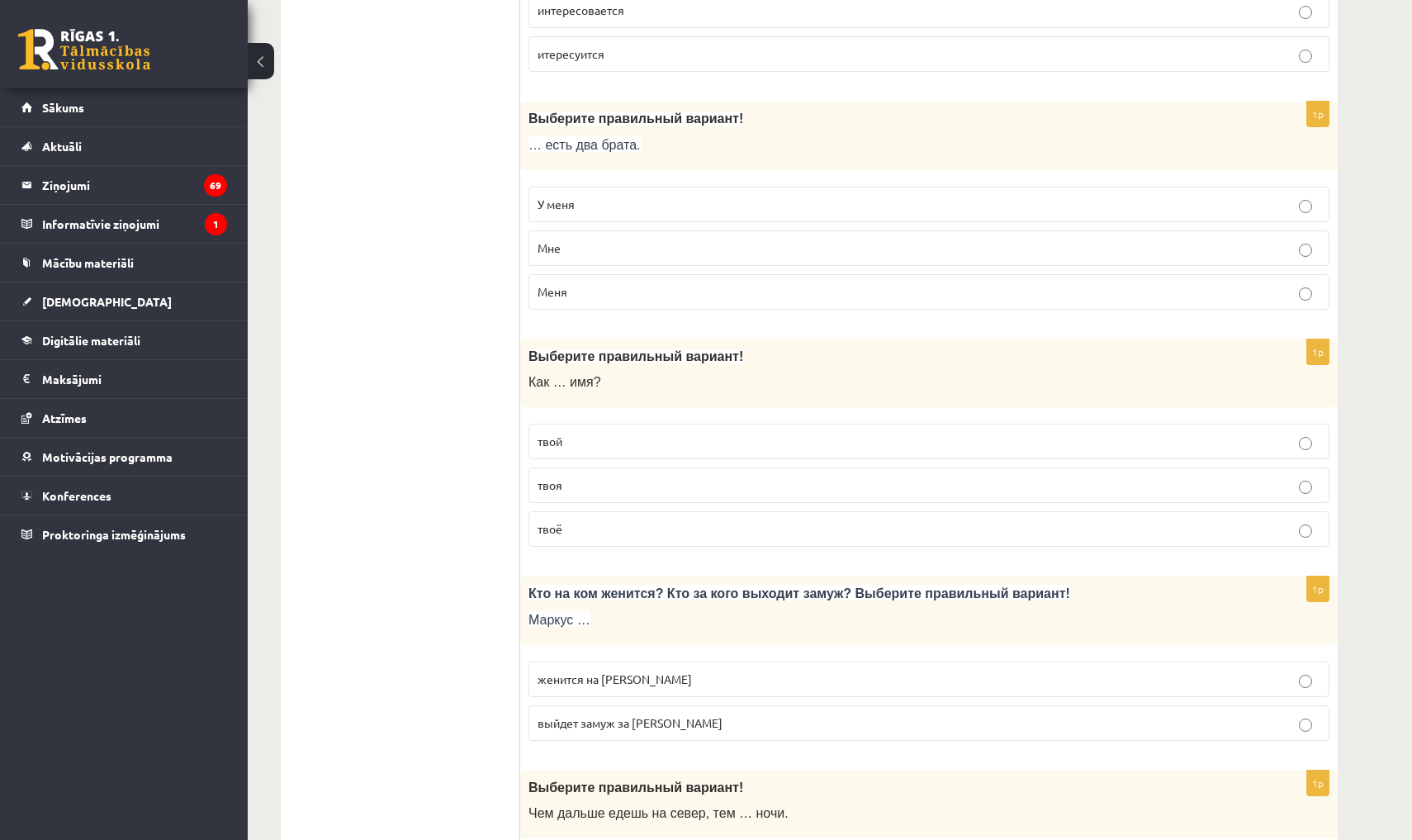
click at [617, 521] on p "твоё" at bounding box center [929, 530] width 783 height 18
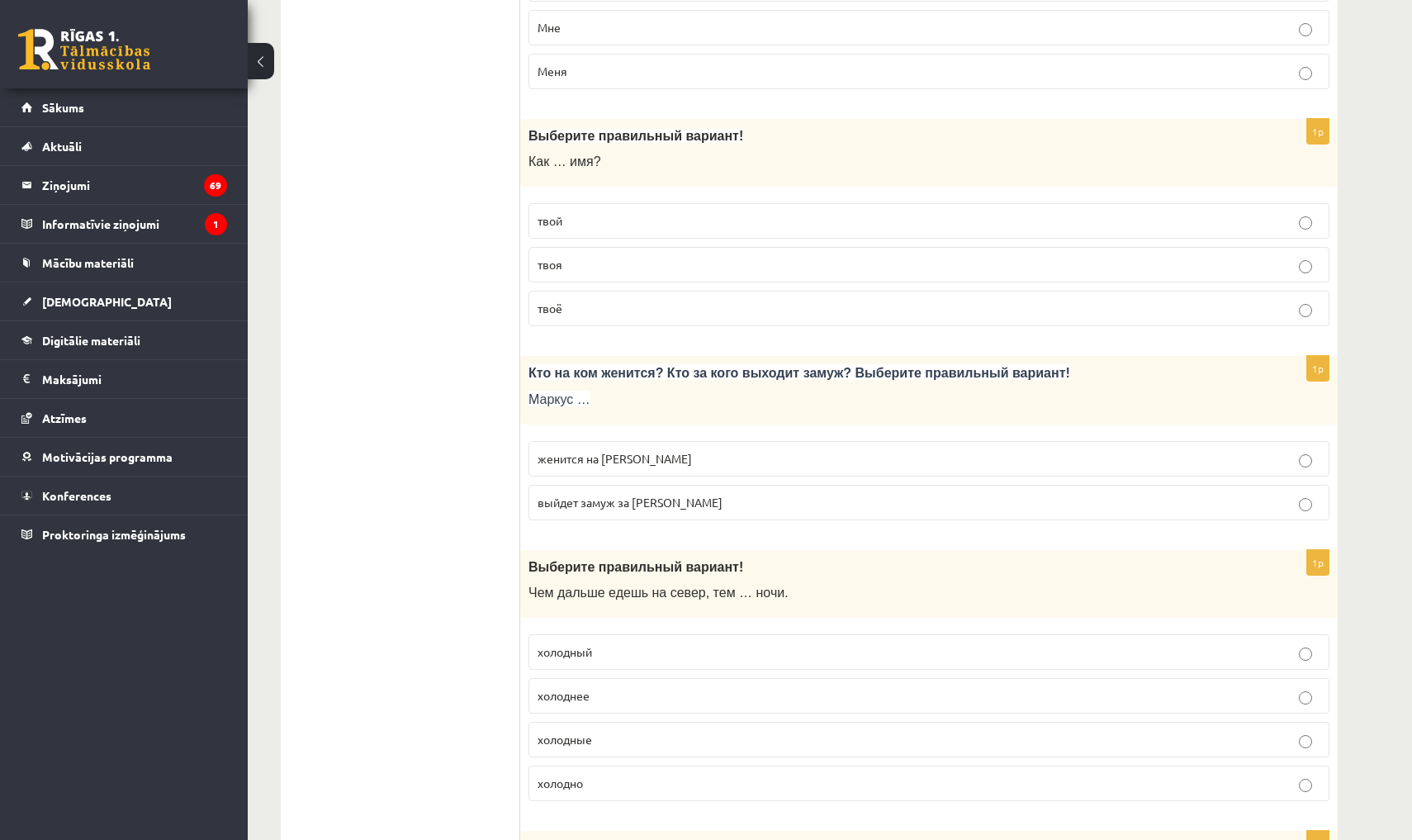
scroll to position [3475, 0]
click at [655, 449] on p "женится на [PERSON_NAME]" at bounding box center [929, 458] width 783 height 18
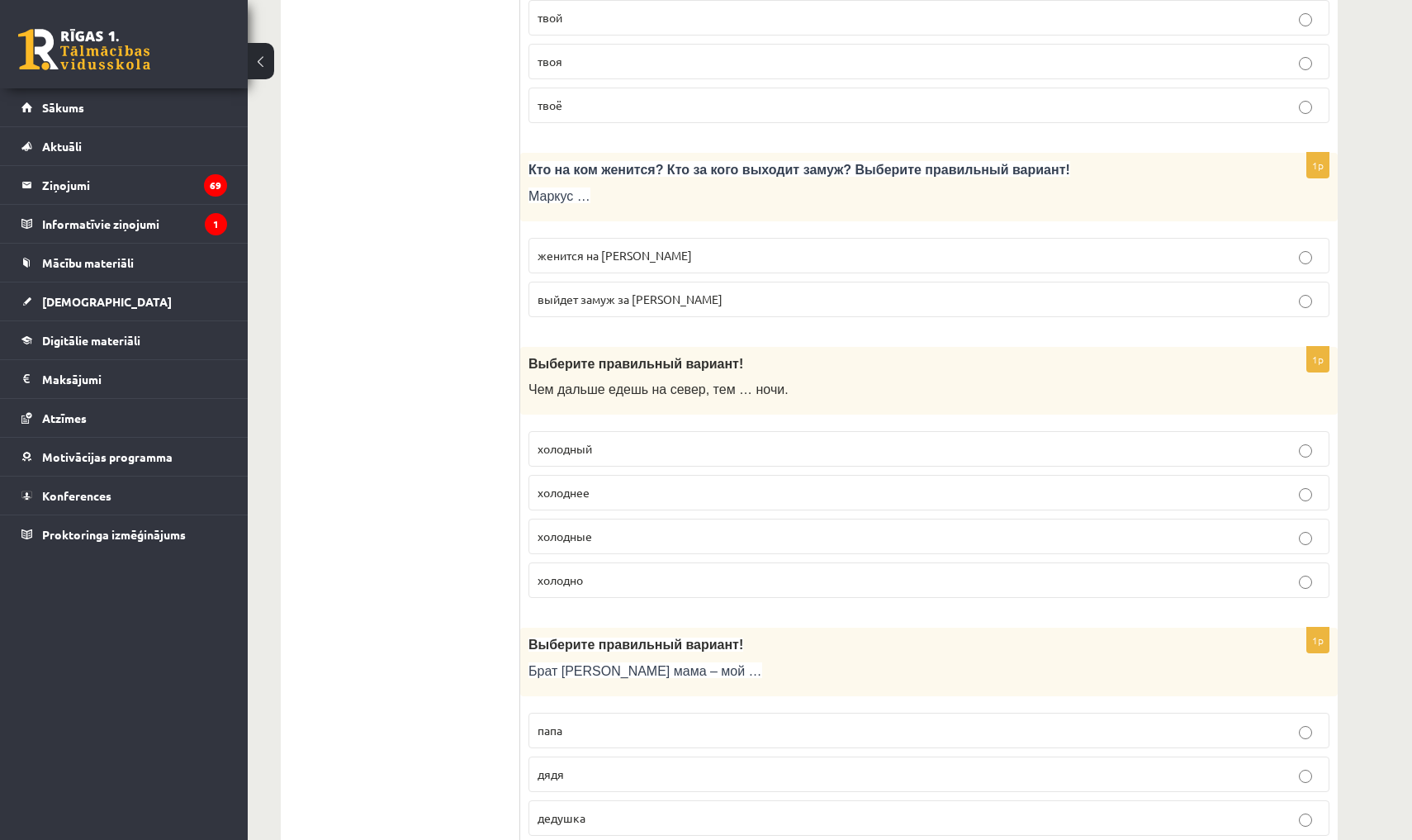
scroll to position [3678, 0]
click at [676, 483] on p "холоднее" at bounding box center [929, 491] width 783 height 18
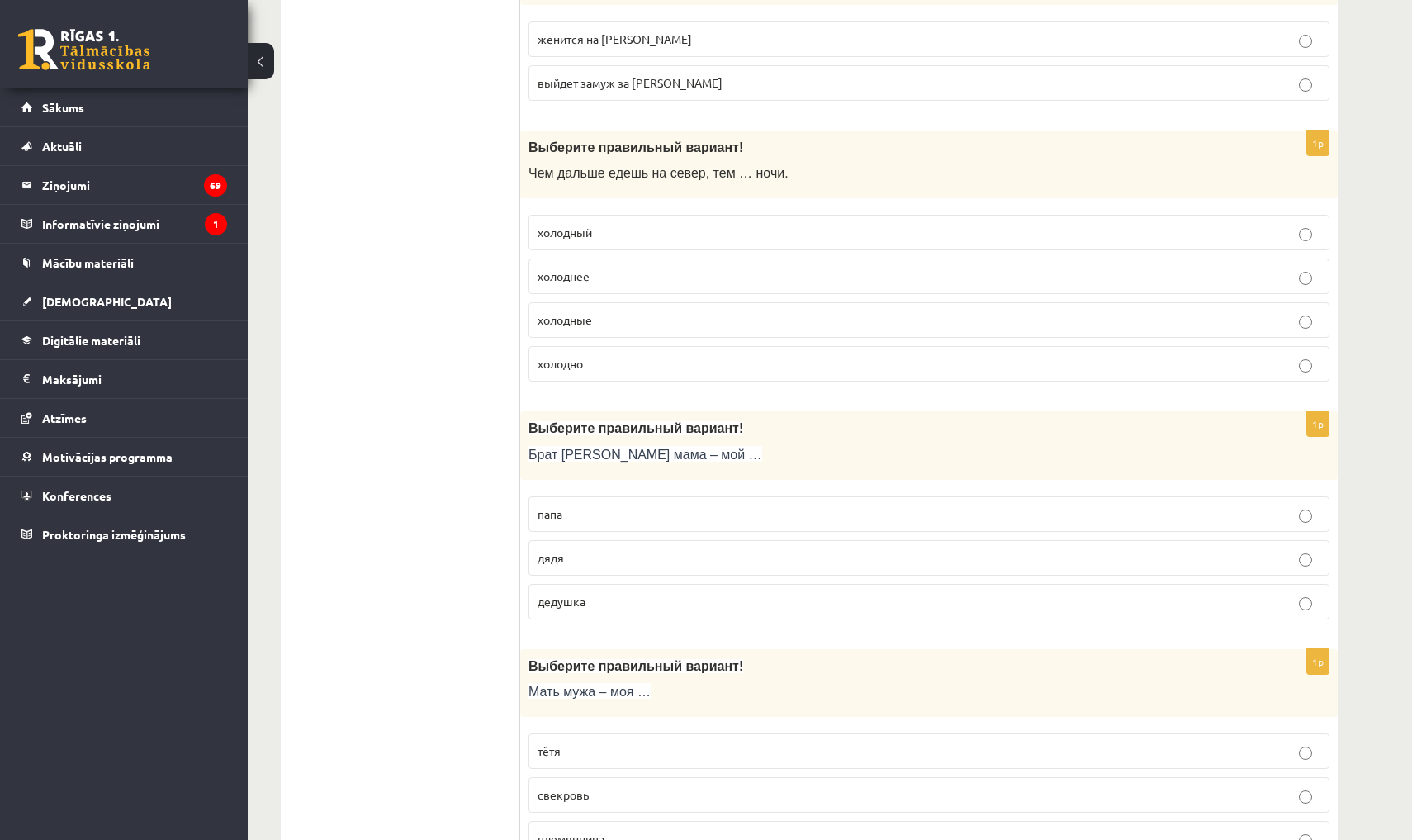
scroll to position [3894, 0]
click at [608, 548] on p "дядя" at bounding box center [929, 557] width 783 height 18
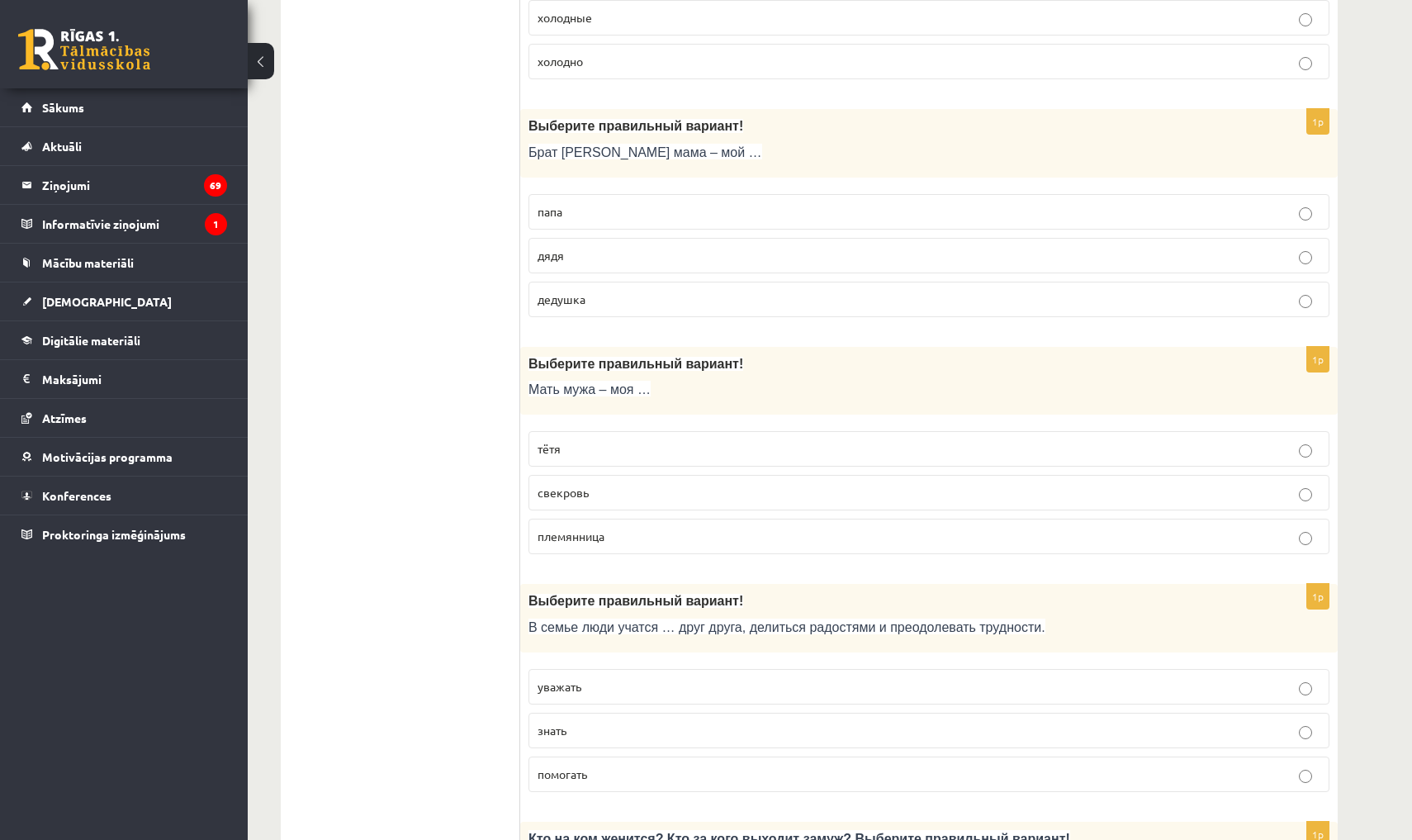
scroll to position [4196, 0]
click at [646, 483] on p "свекровь" at bounding box center [929, 492] width 783 height 18
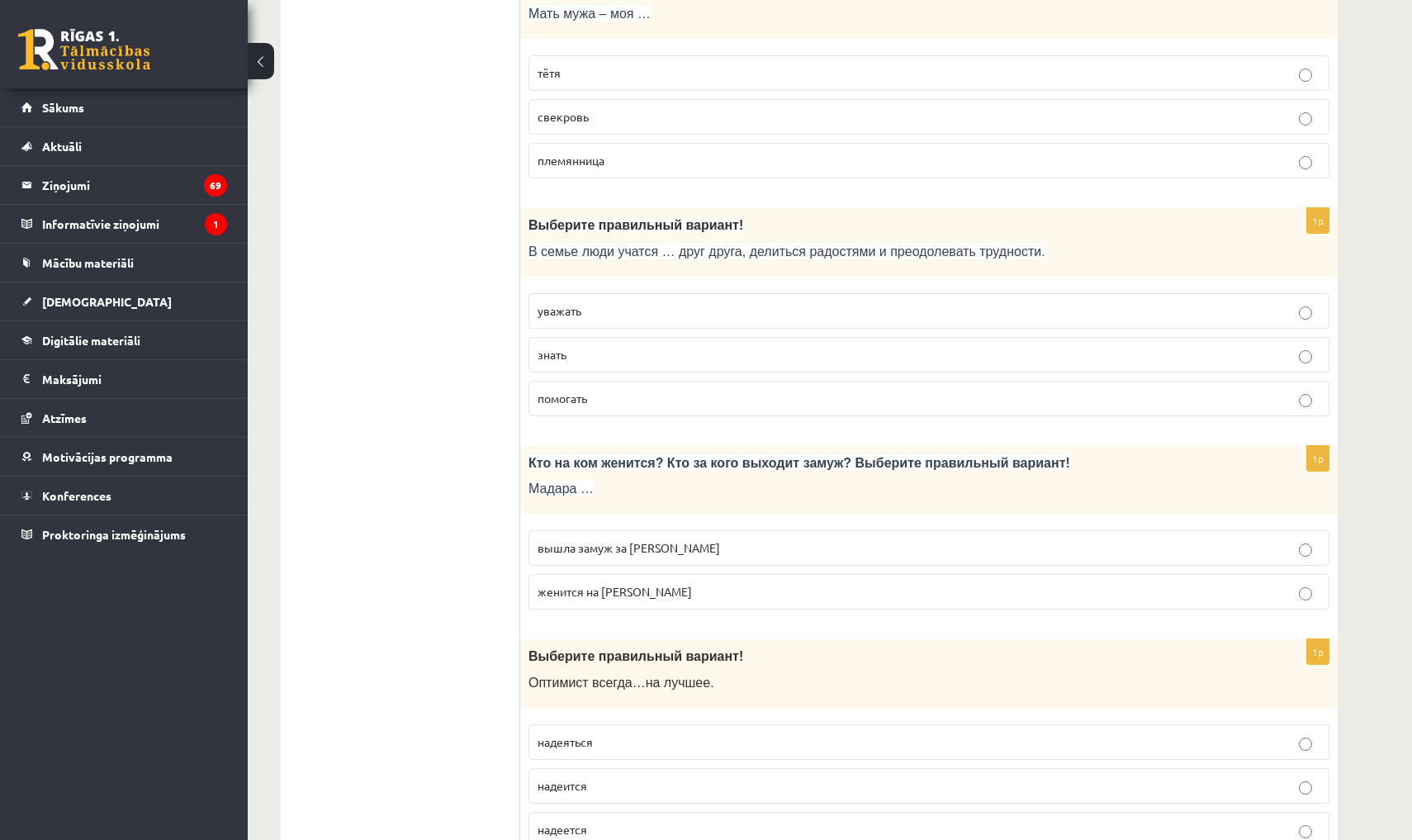
scroll to position [4568, 0]
click at [614, 305] on p "уважать" at bounding box center [929, 314] width 783 height 18
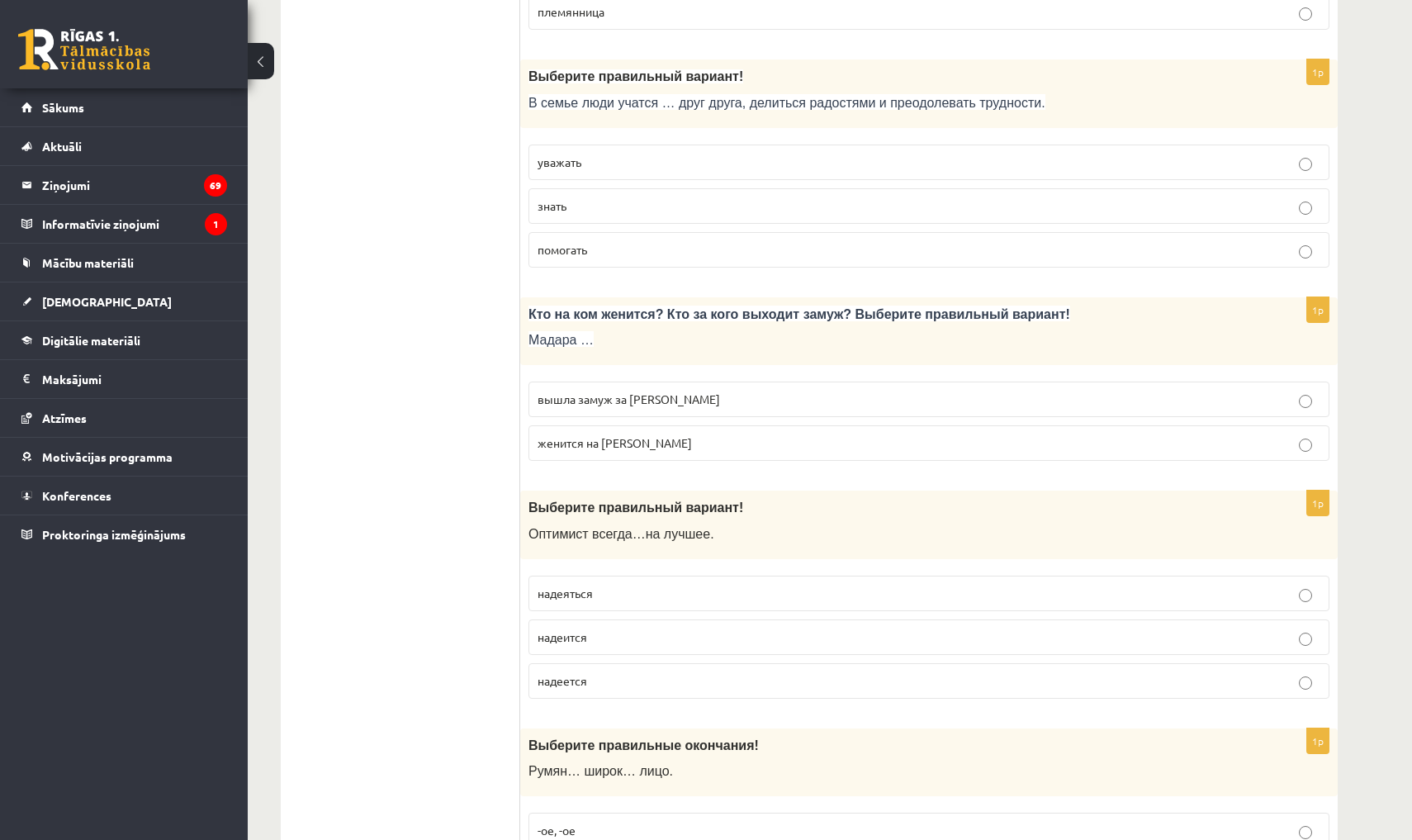
scroll to position [4722, 0]
click at [675, 389] on p "вышла замуж за [PERSON_NAME]" at bounding box center [929, 397] width 783 height 18
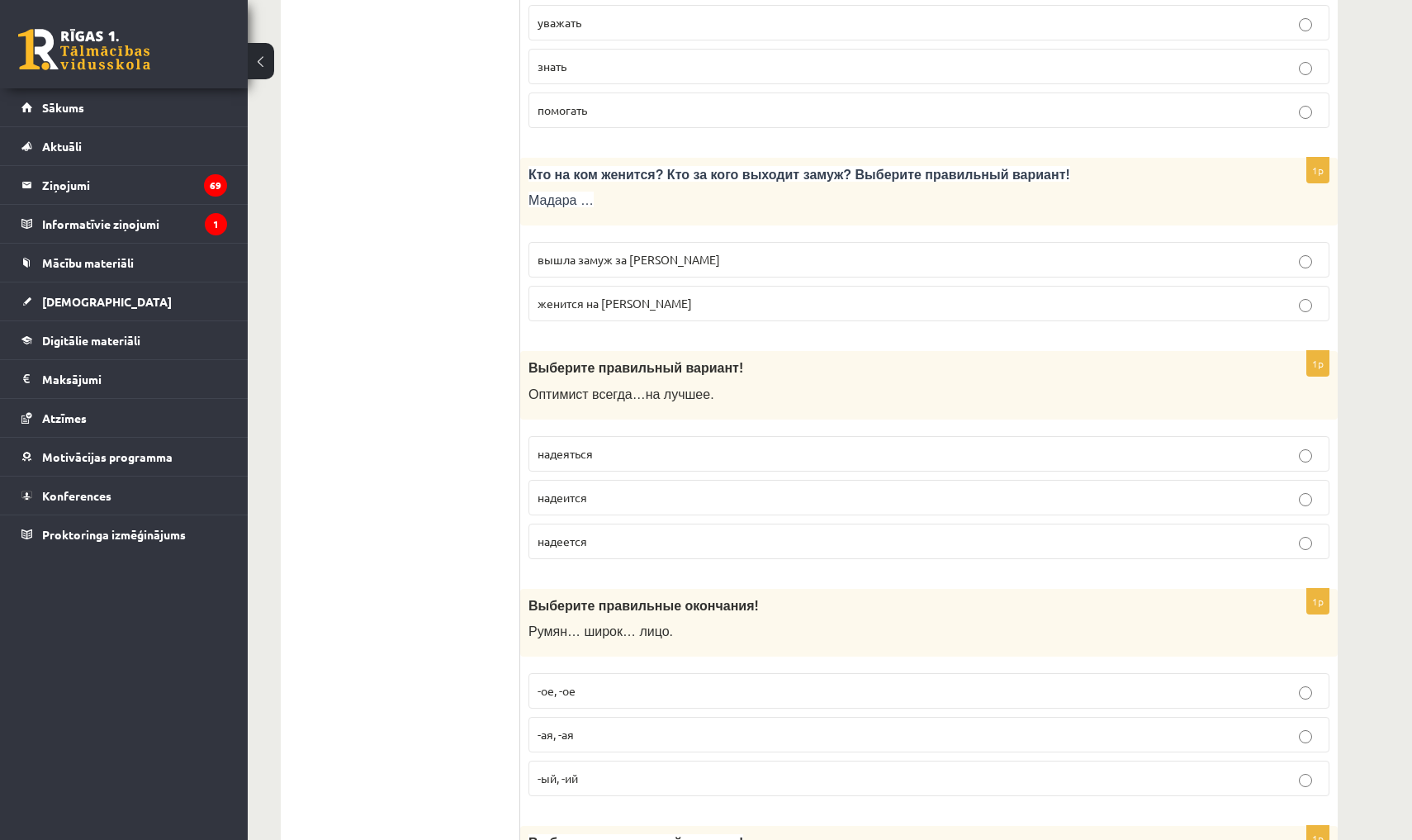
scroll to position [4897, 0]
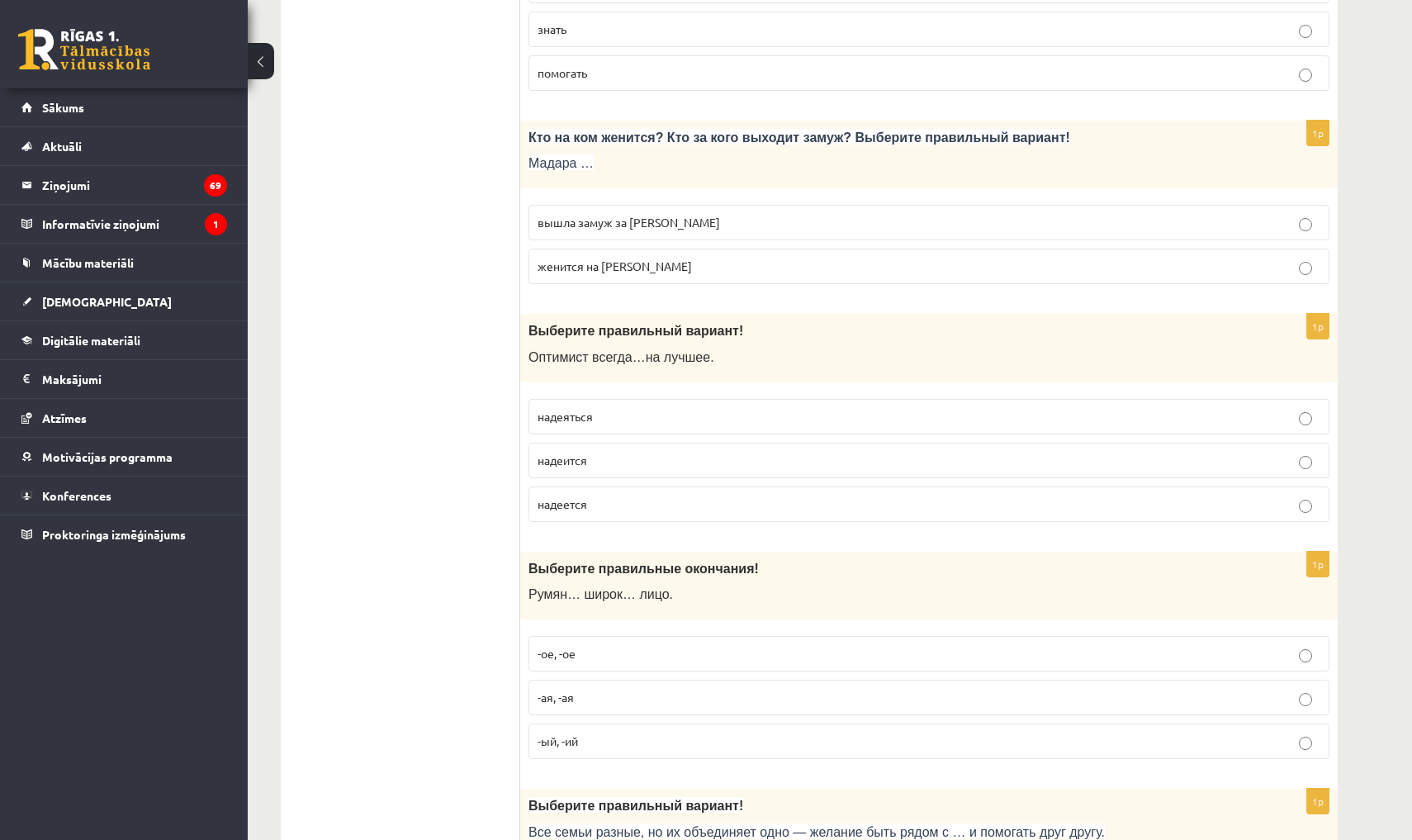
click at [616, 496] on p "надеется" at bounding box center [929, 505] width 783 height 18
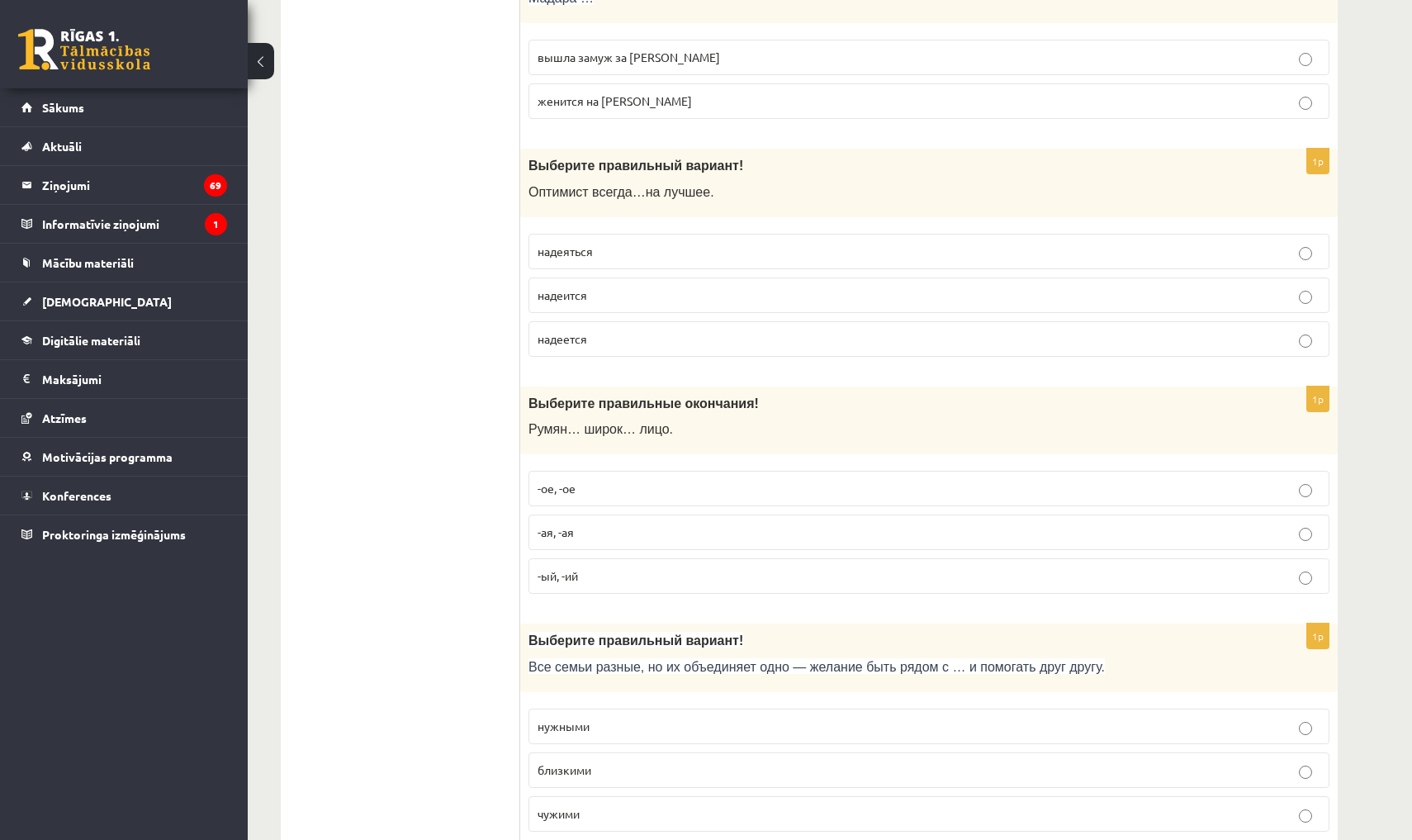
scroll to position [5063, 0]
click at [653, 479] on p "-ое, -ое" at bounding box center [929, 488] width 783 height 18
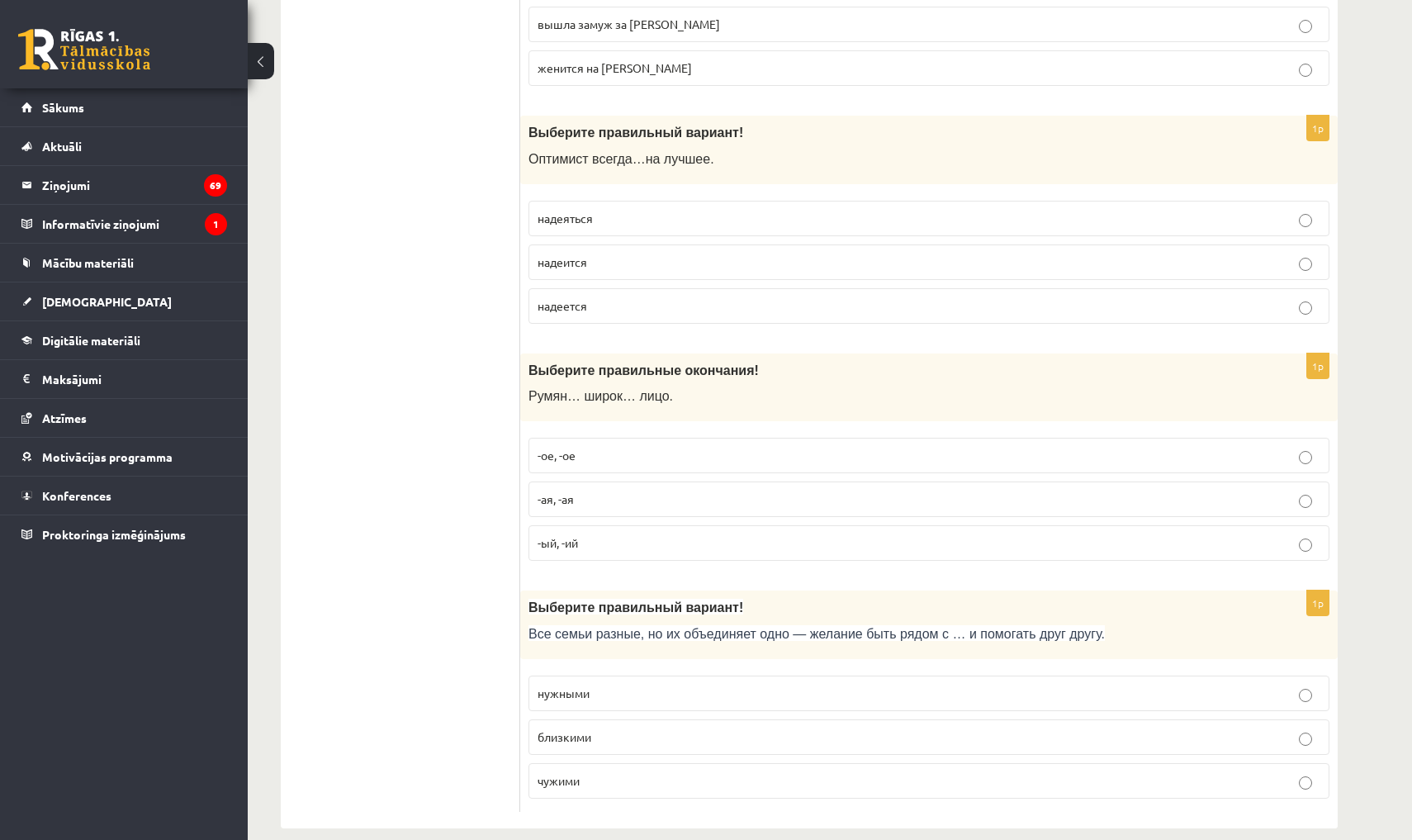
scroll to position [5093, 0]
click at [590, 731] on span "близкими" at bounding box center [564, 738] width 54 height 15
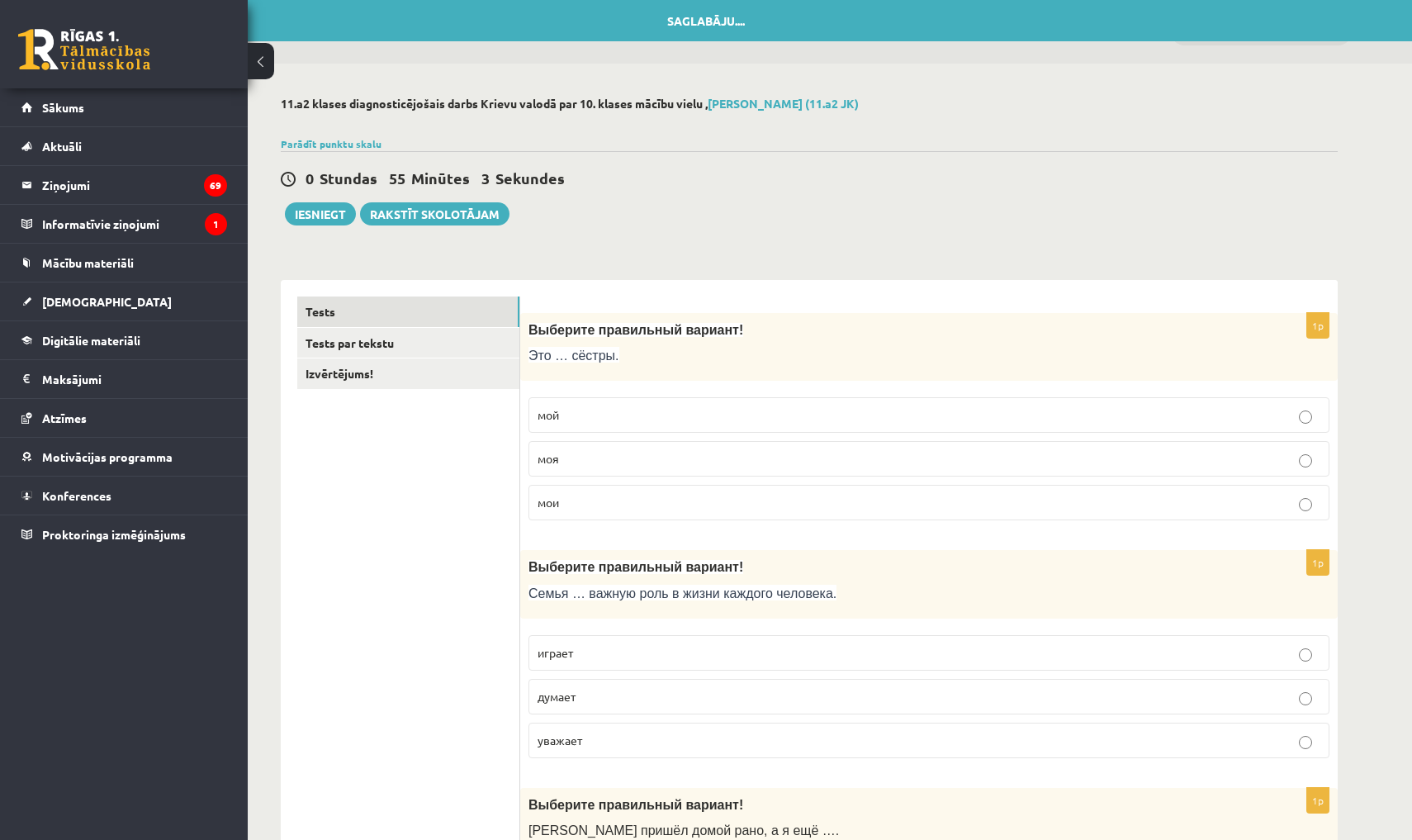
scroll to position [0, 0]
click at [435, 334] on link "Tests par tekstu" at bounding box center [408, 343] width 222 height 30
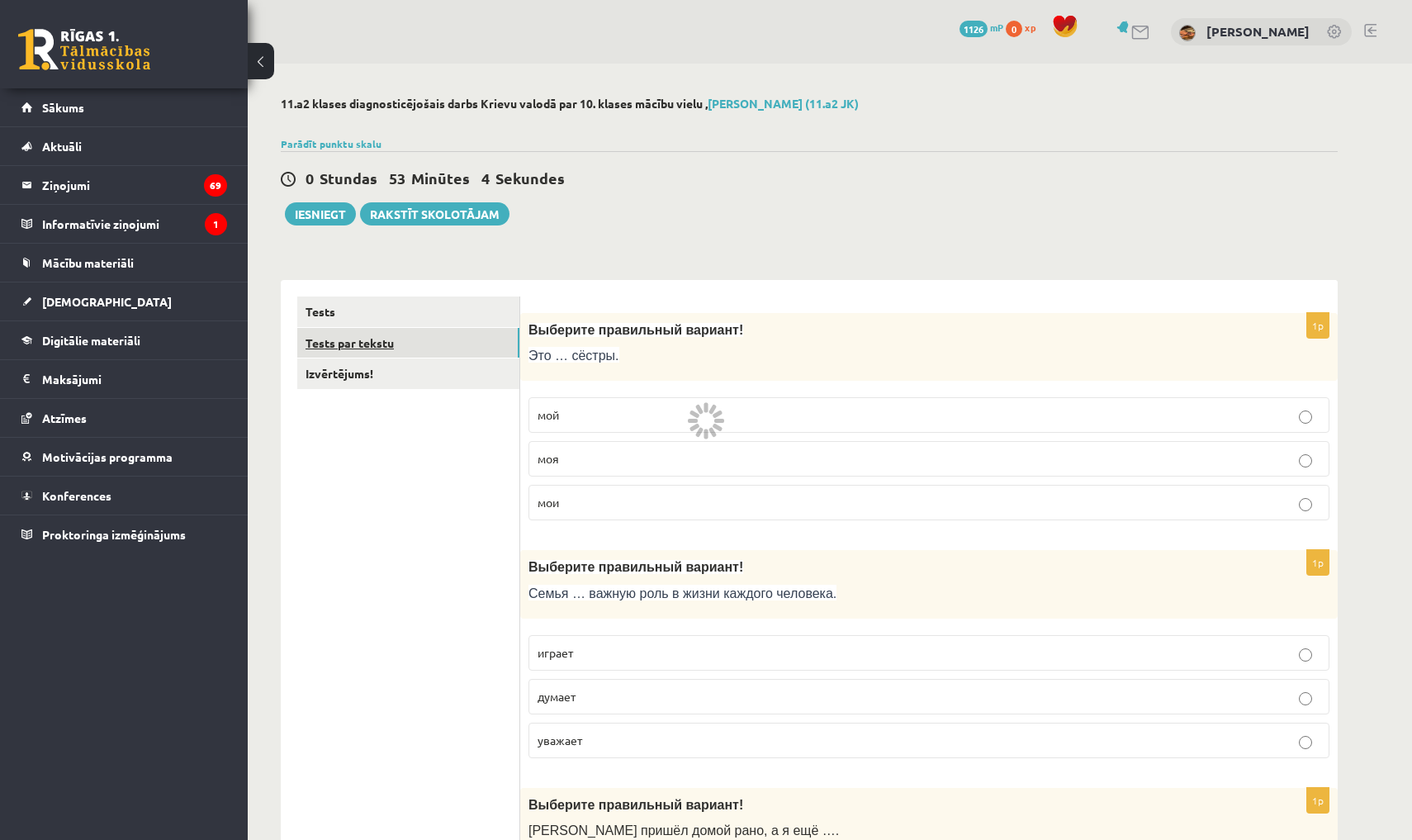
click at [435, 334] on link "Tests par tekstu" at bounding box center [408, 343] width 222 height 30
click at [456, 375] on link "Izvērtējums!" at bounding box center [408, 373] width 222 height 30
click at [458, 341] on link "Tests par tekstu" at bounding box center [408, 343] width 222 height 30
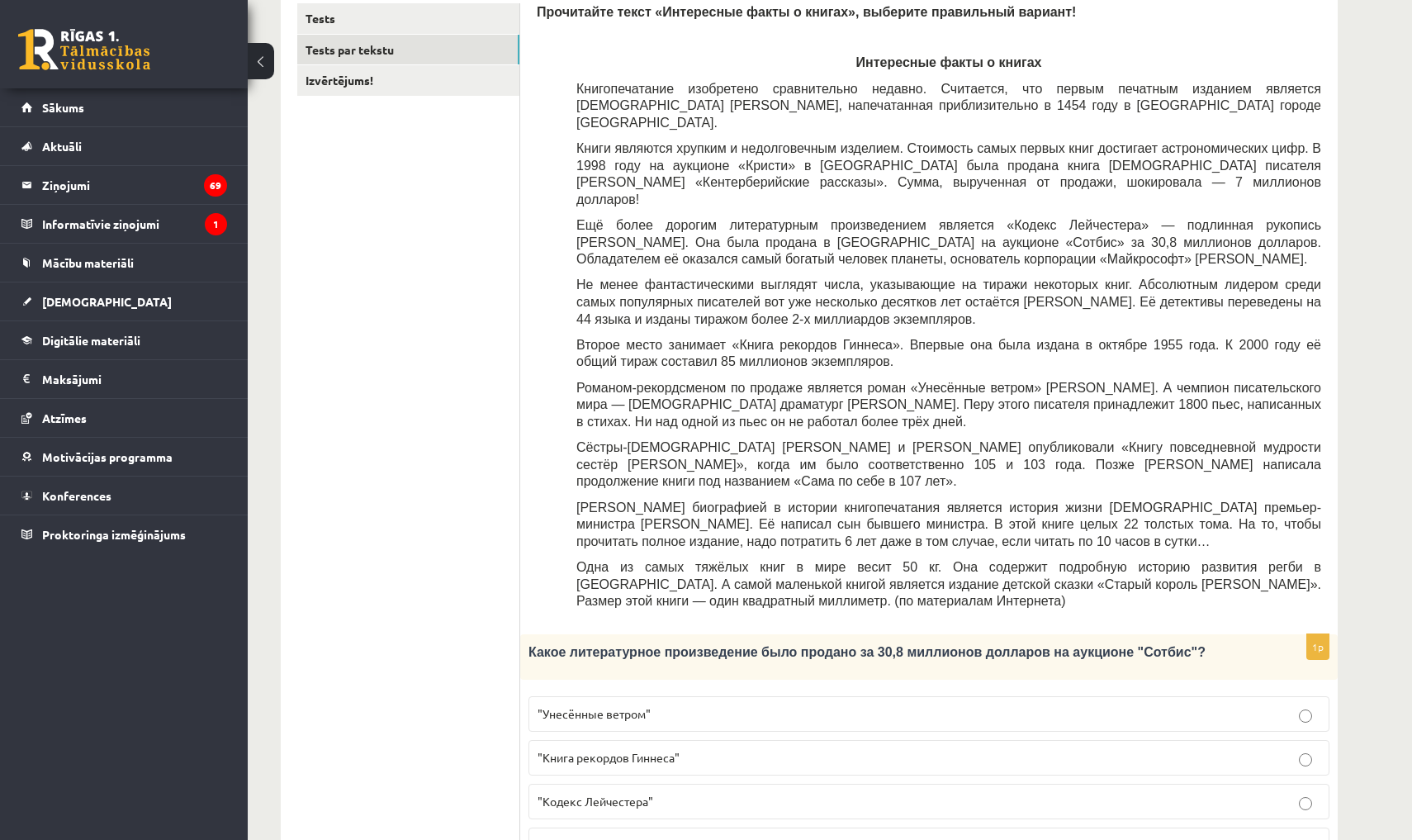
scroll to position [294, 0]
click at [599, 782] on label ""Кодекс Лейчестера"" at bounding box center [929, 800] width 801 height 35
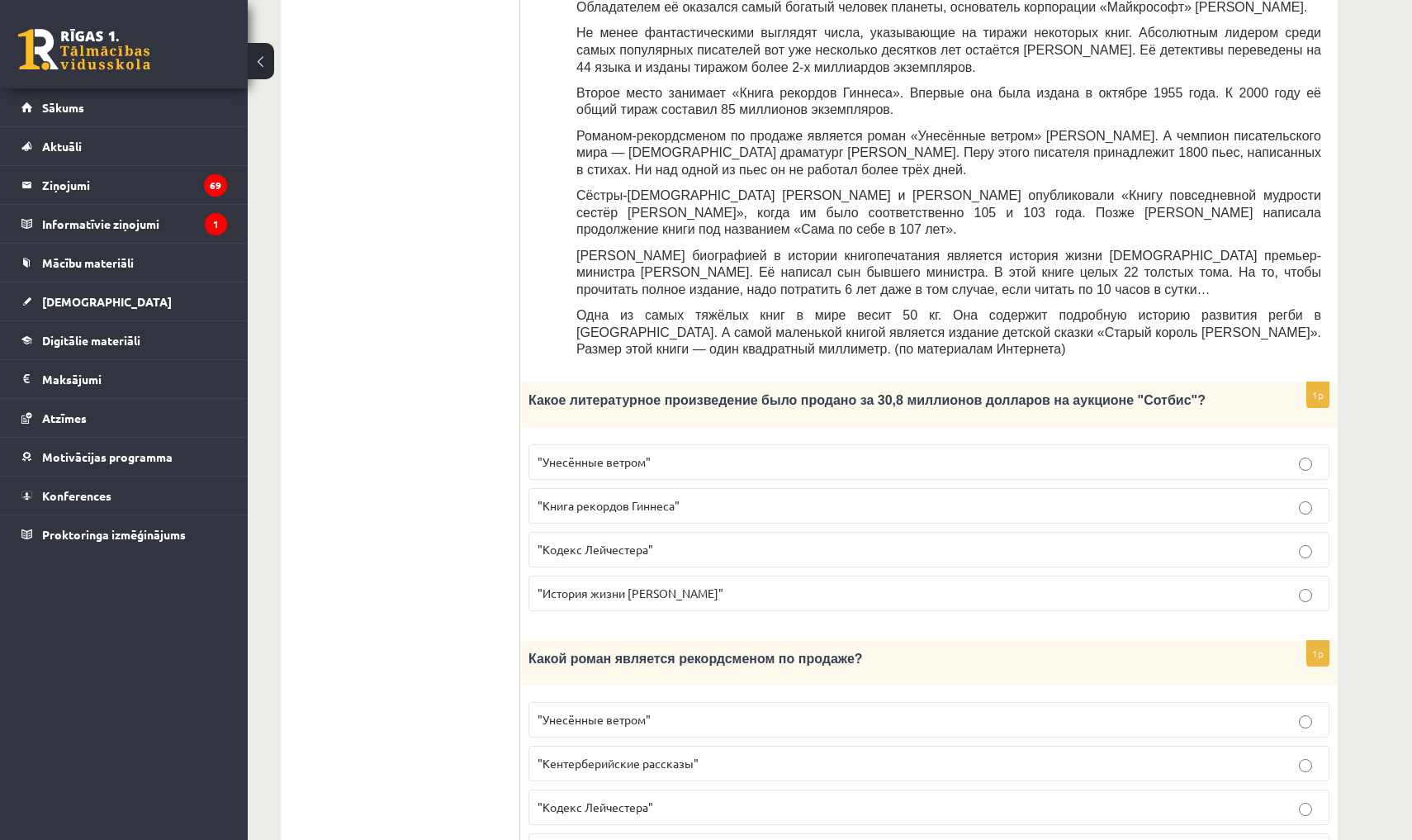
scroll to position [546, 0]
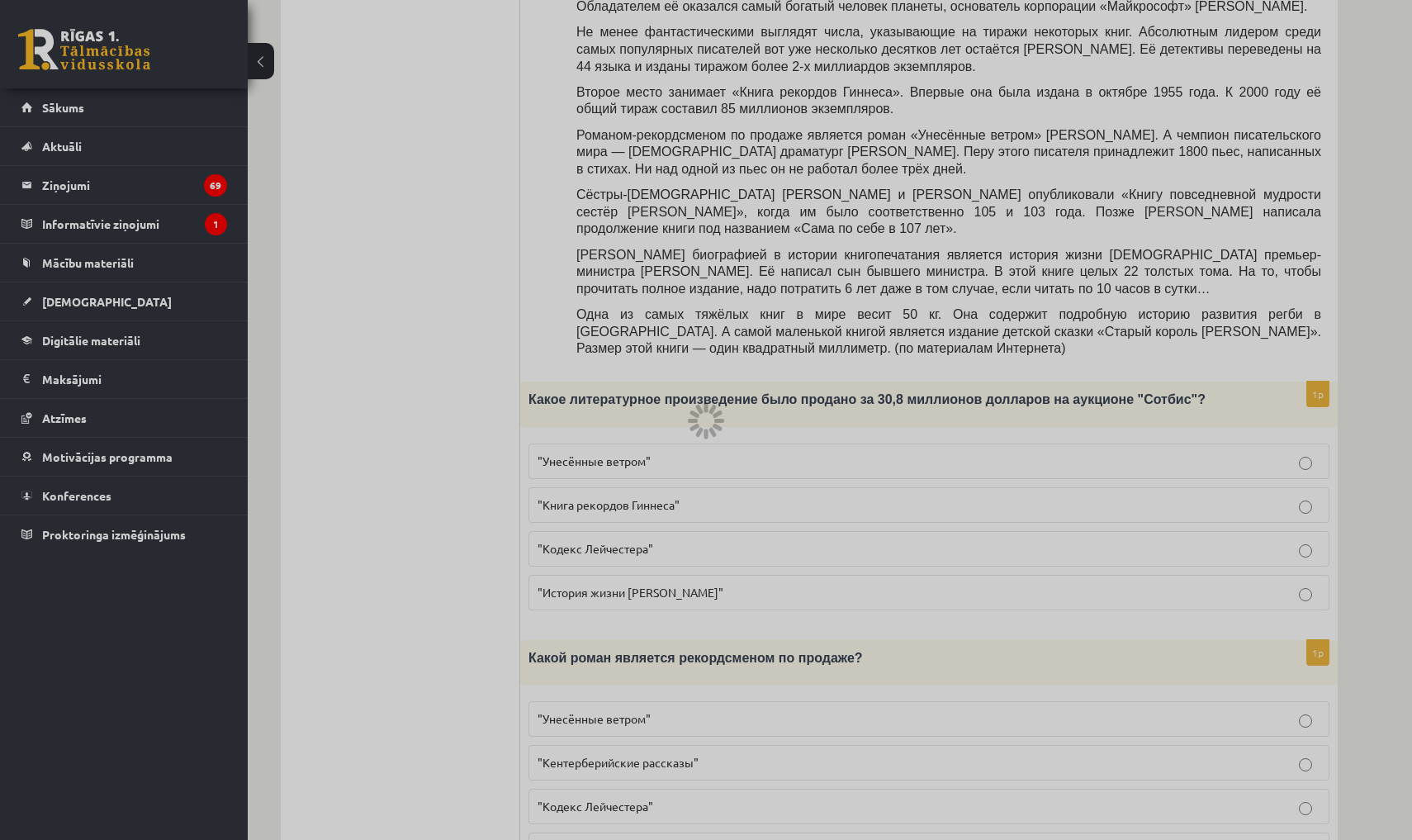
click at [616, 656] on div at bounding box center [706, 420] width 1412 height 840
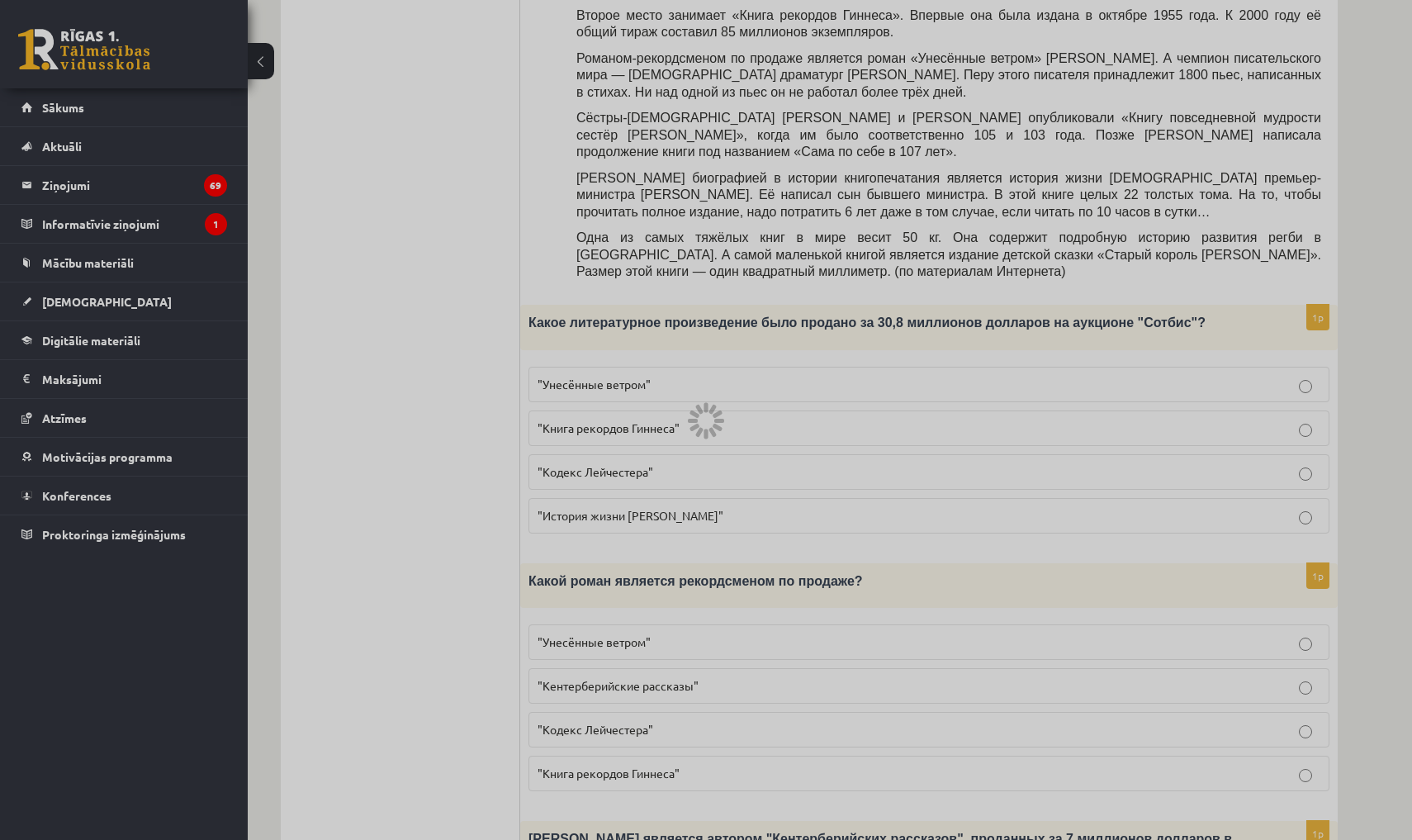
scroll to position [633, 0]
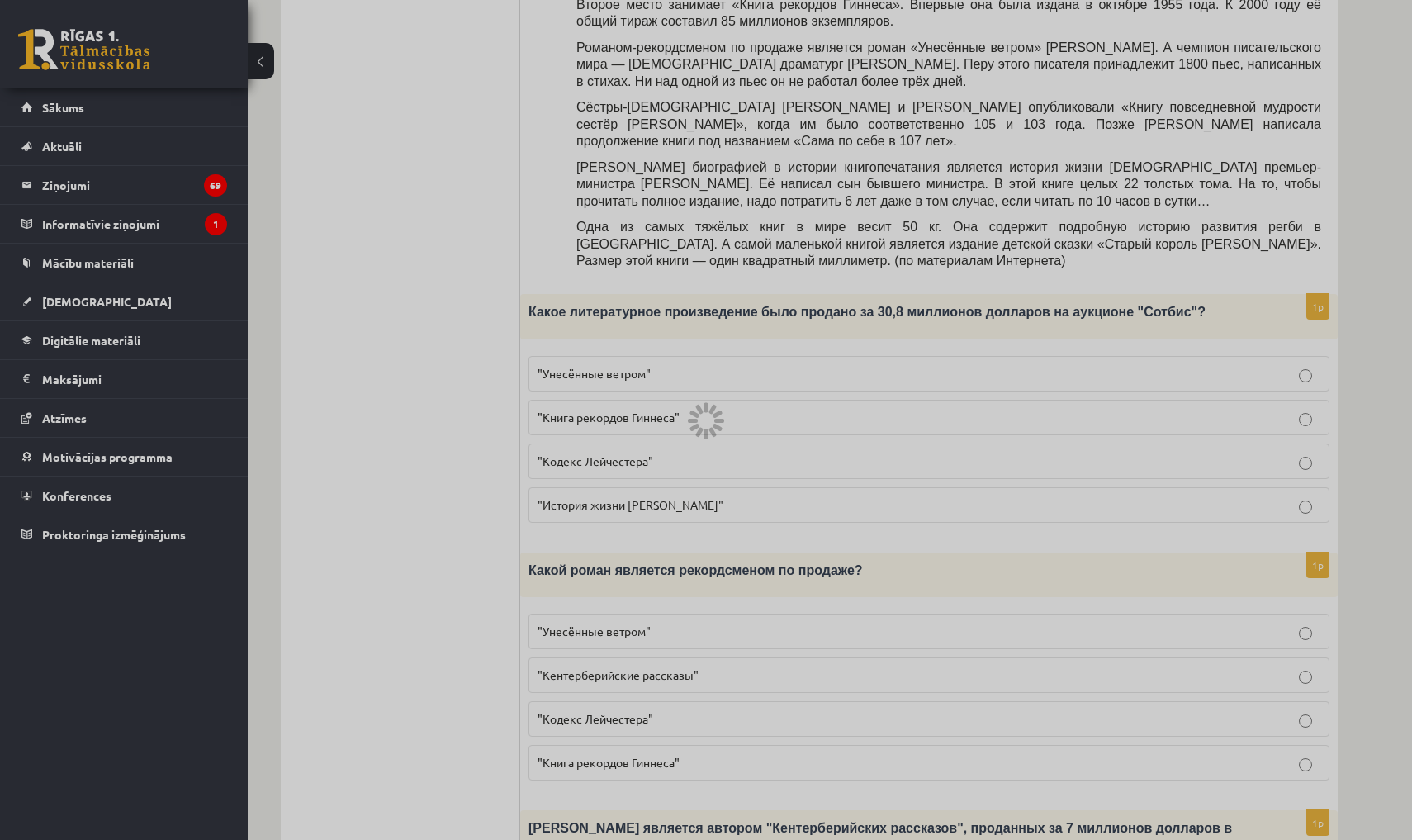
click at [627, 586] on div at bounding box center [706, 420] width 1412 height 840
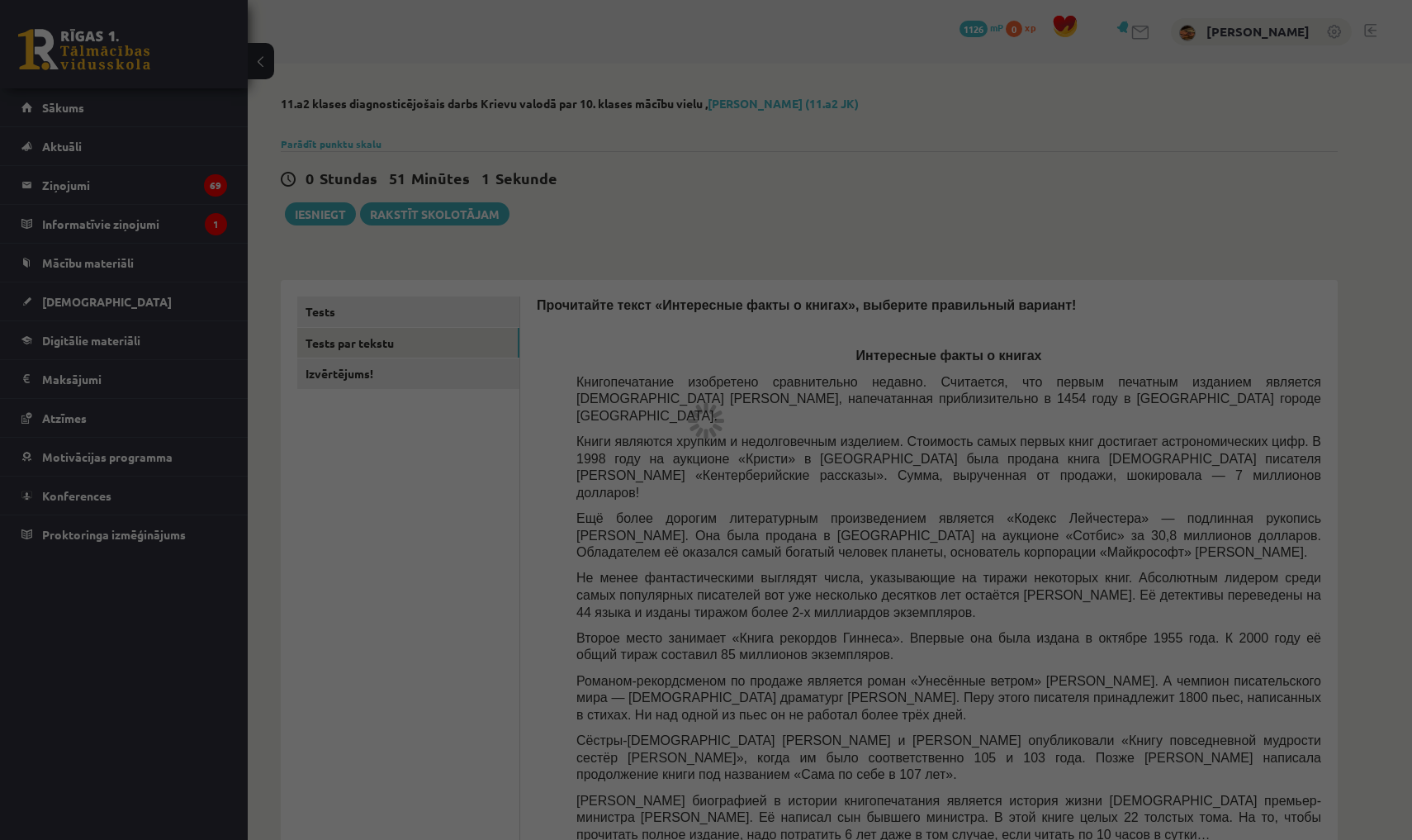
scroll to position [0, 0]
